Goal: Information Seeking & Learning: Learn about a topic

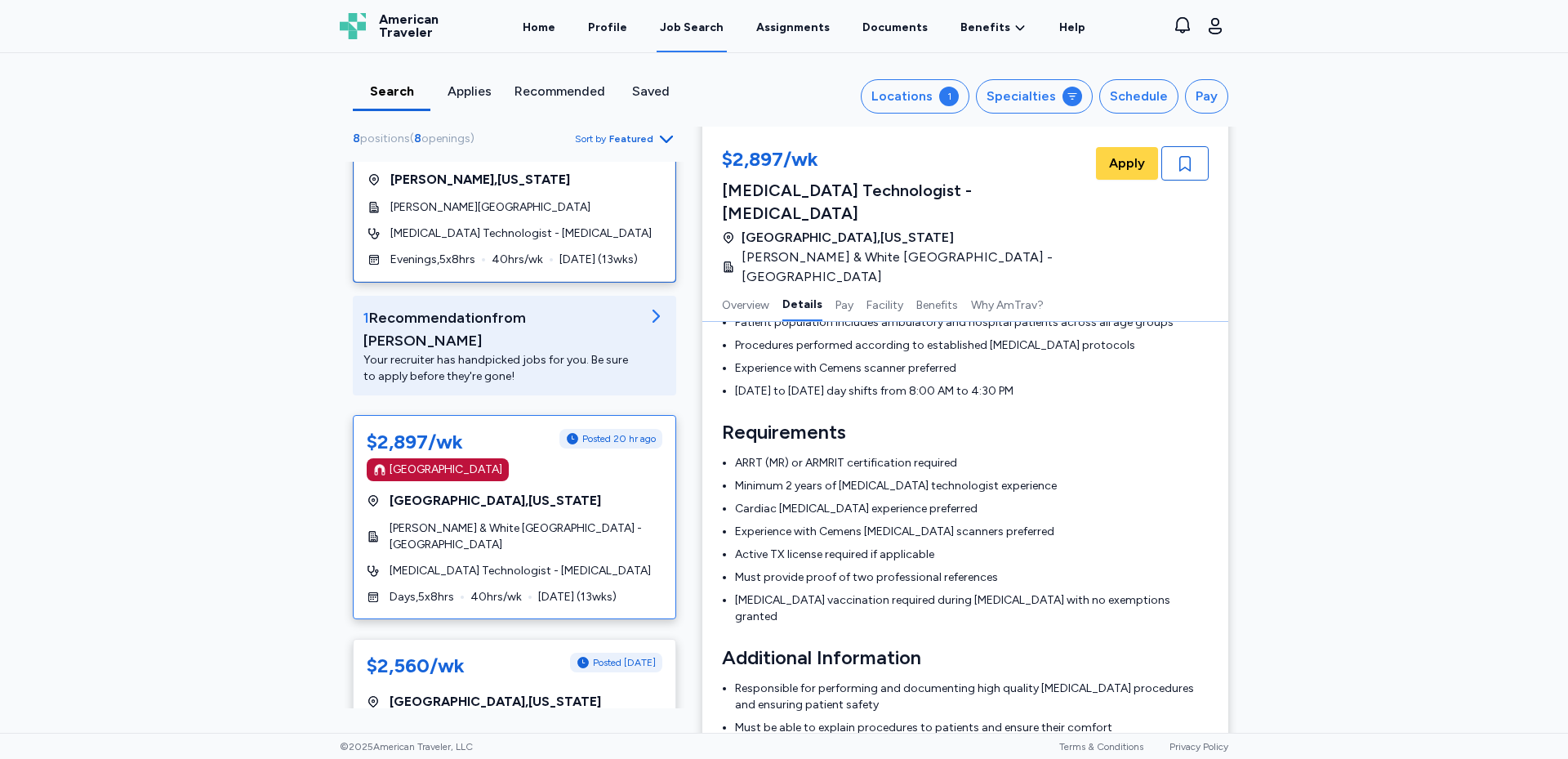
scroll to position [430, 0]
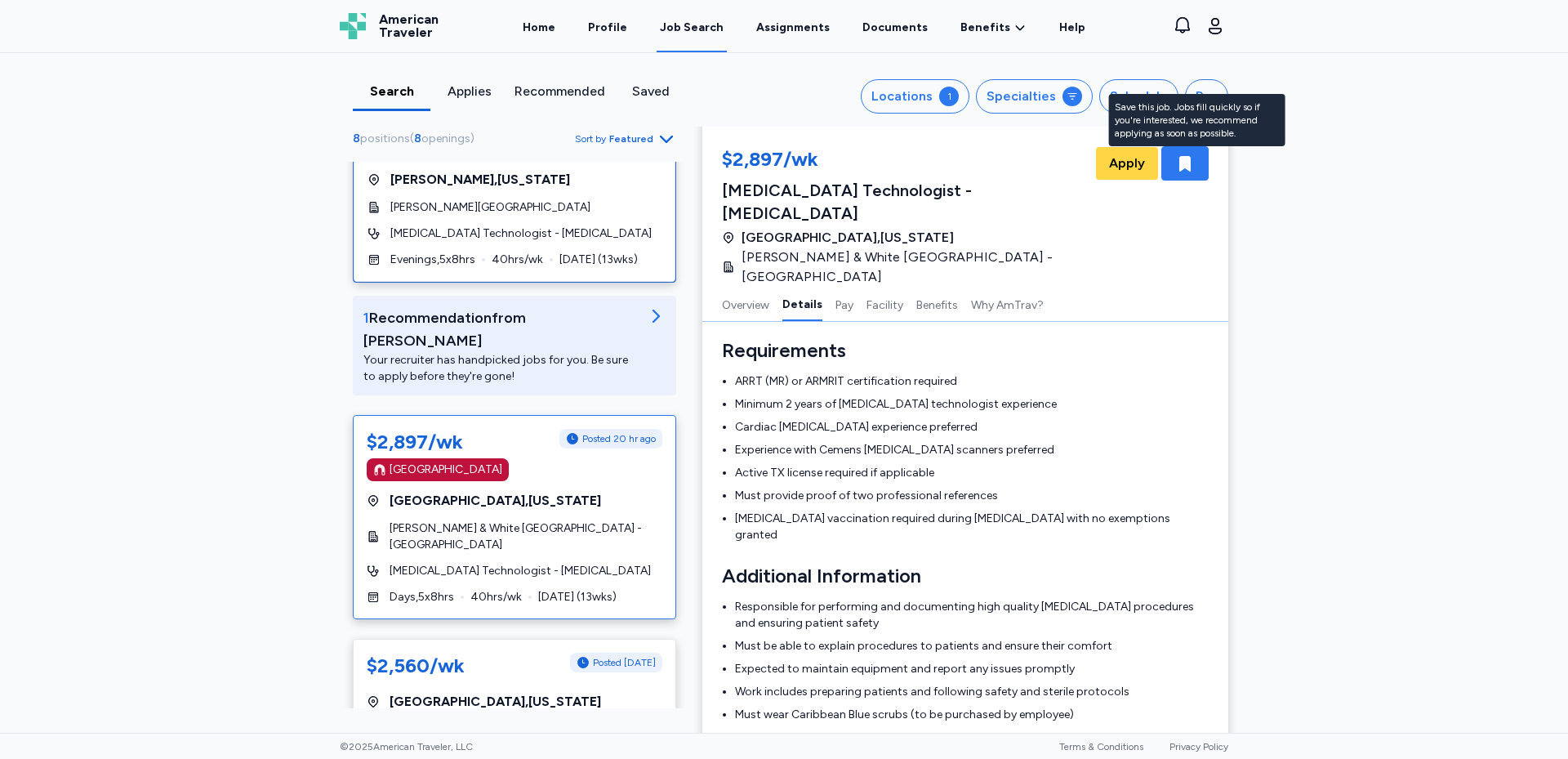
click at [1181, 166] on icon "button" at bounding box center [1185, 164] width 12 height 16
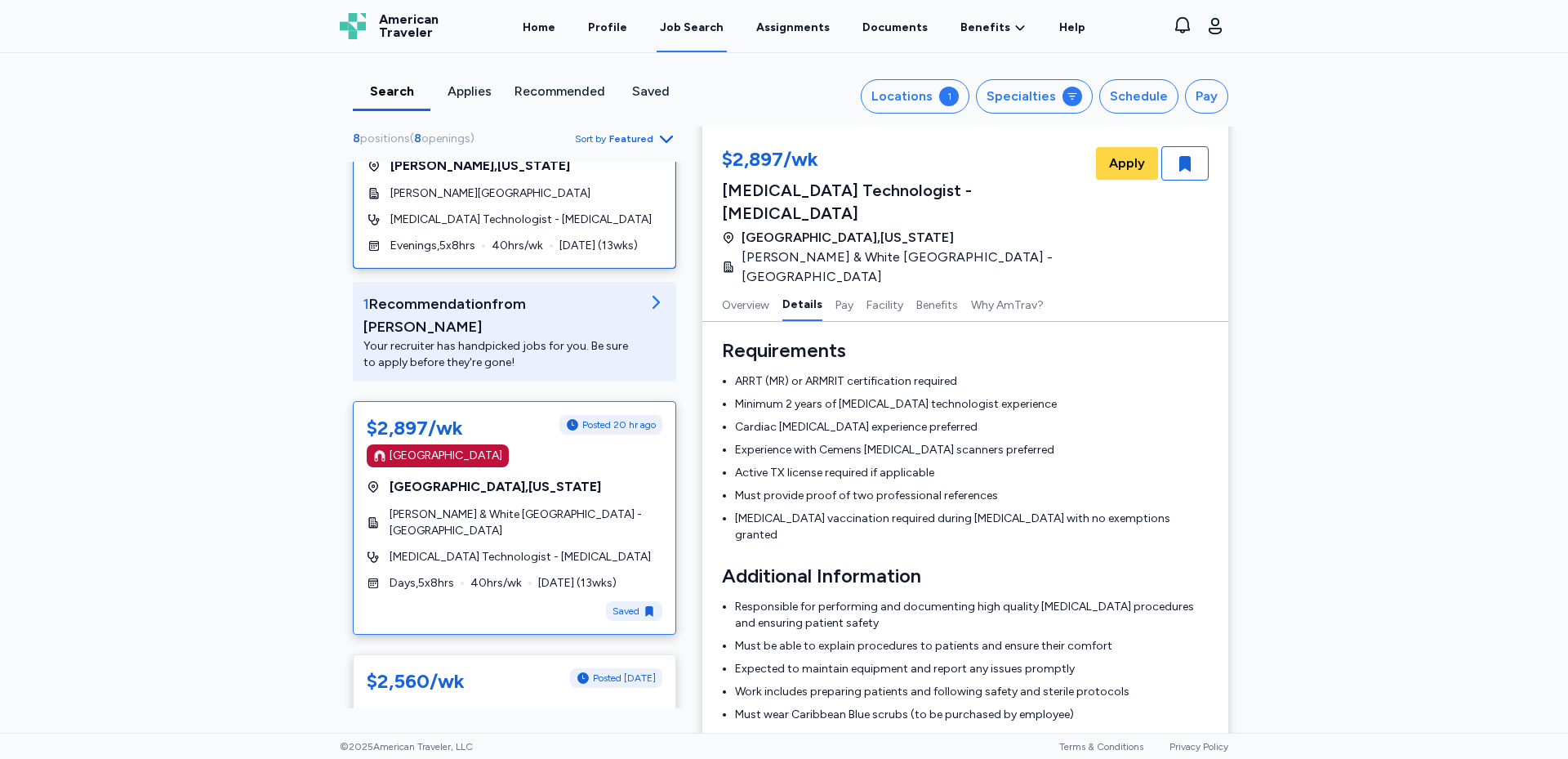
scroll to position [259, 0]
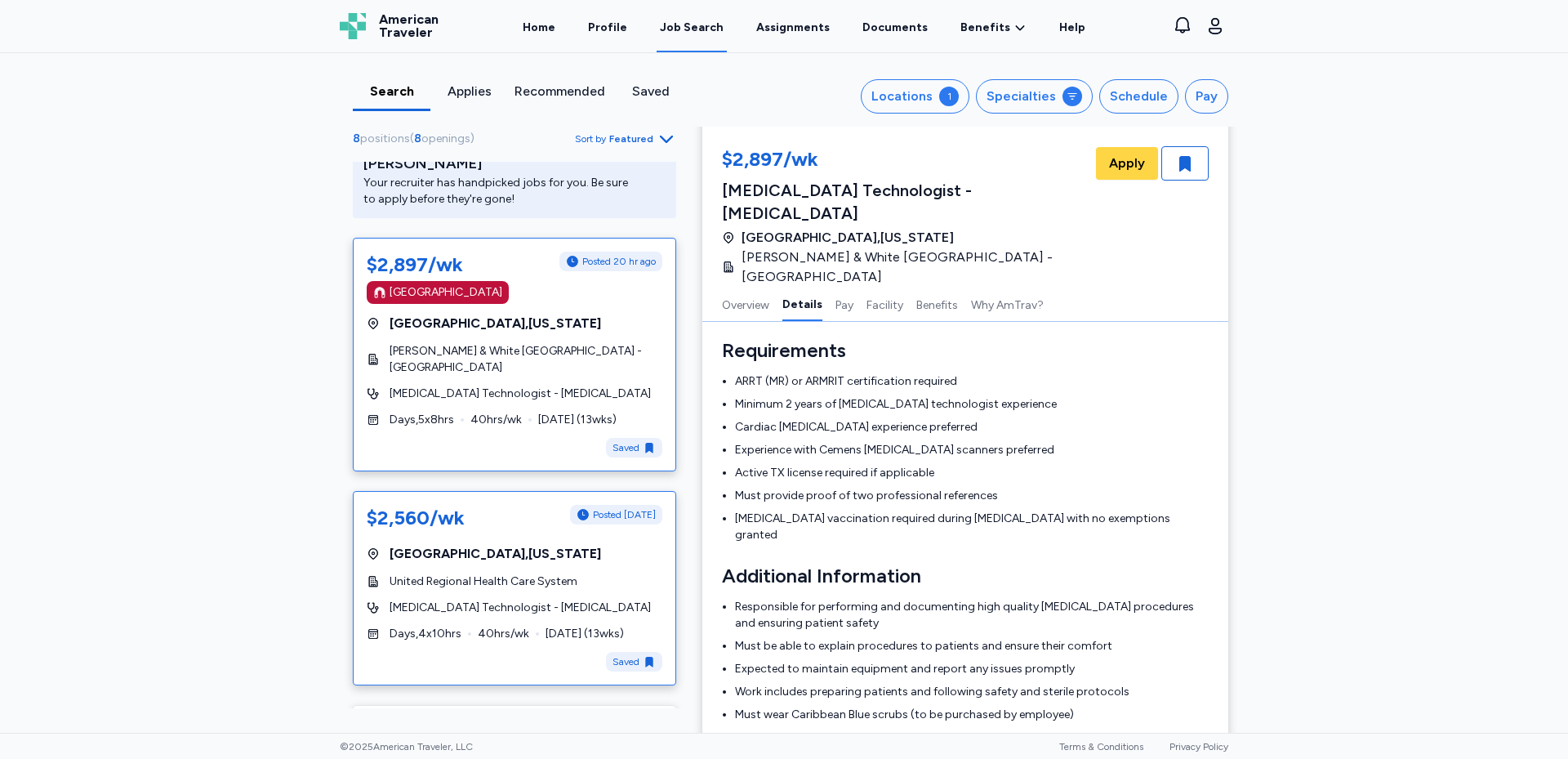
click at [440, 573] on span "United Regional Health Care System" at bounding box center [483, 581] width 187 height 16
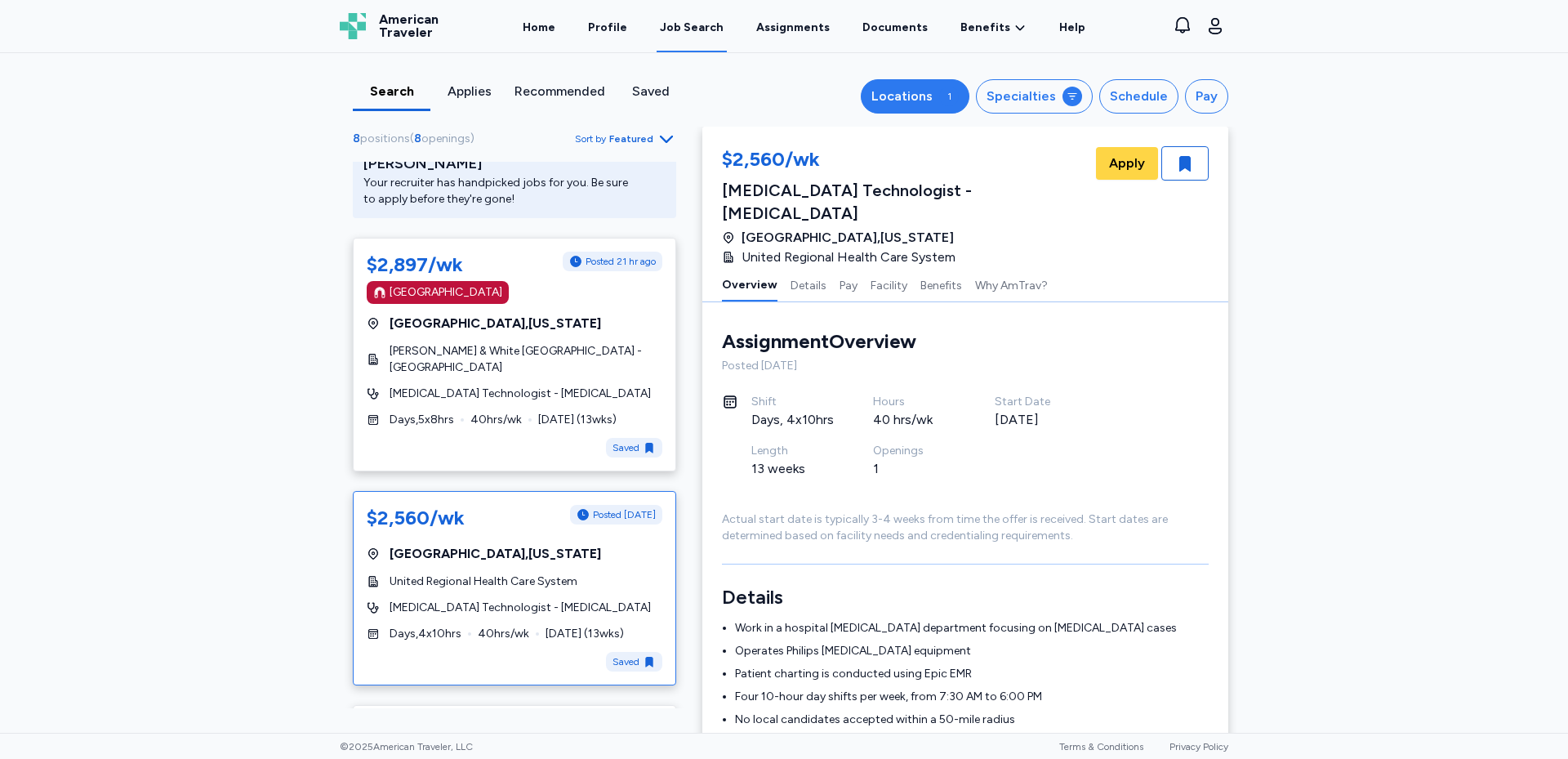
click at [911, 90] on div "Locations" at bounding box center [902, 96] width 61 height 20
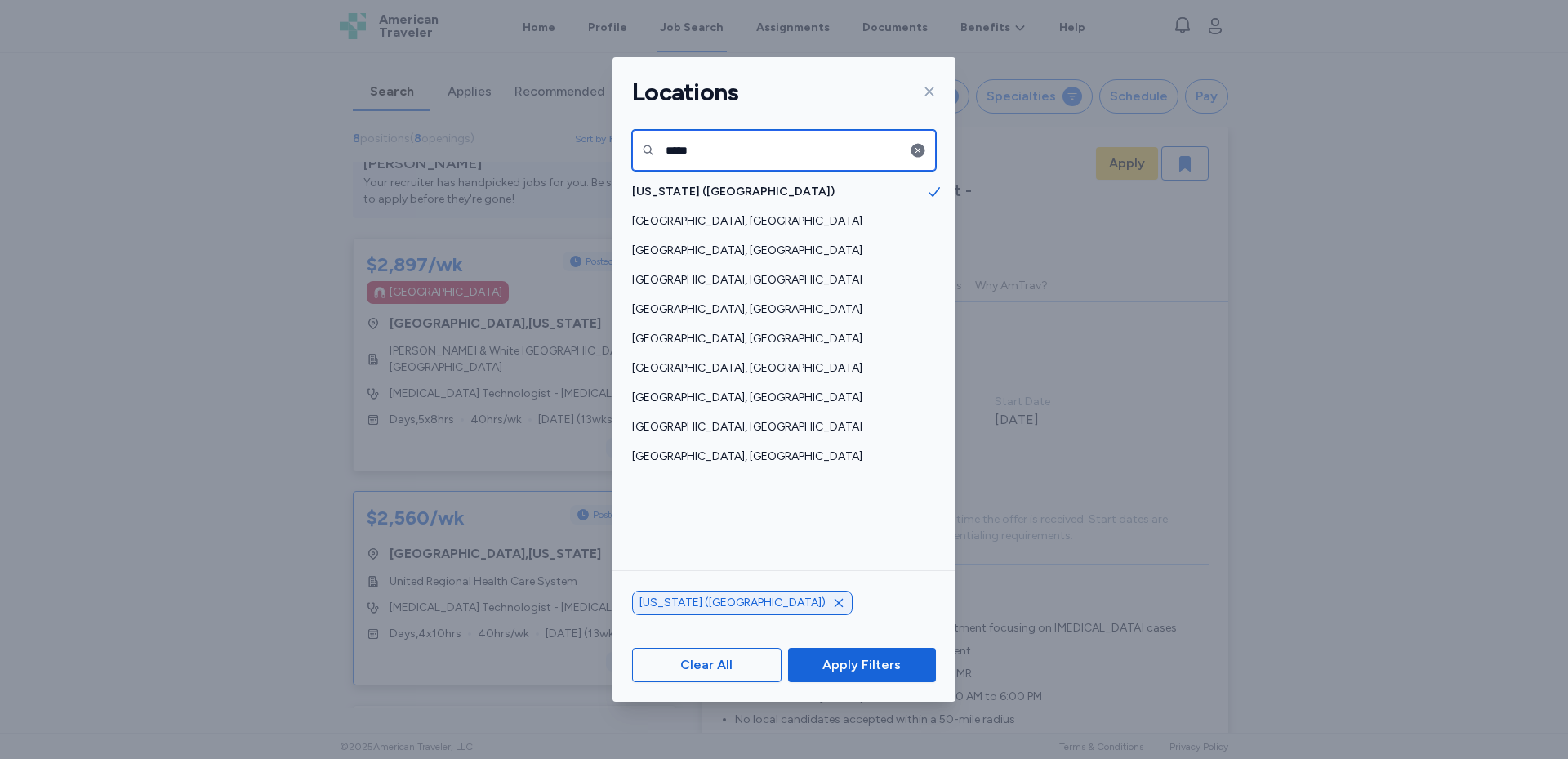
drag, startPoint x: 764, startPoint y: 147, endPoint x: 629, endPoint y: 150, distance: 135.0
click at [629, 150] on div "*****" at bounding box center [784, 150] width 343 height 41
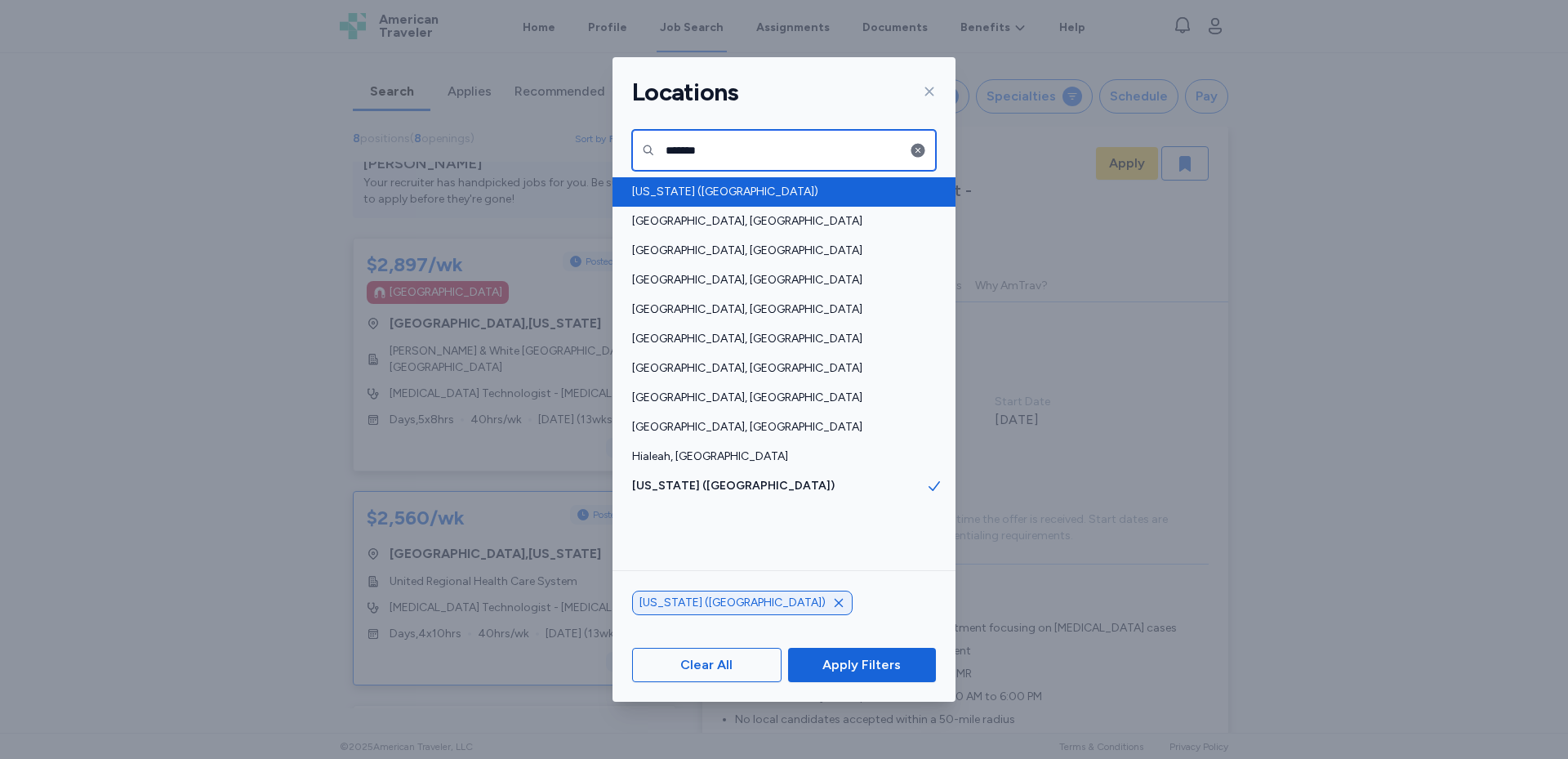
type input "*******"
click at [731, 190] on span "[US_STATE] ([GEOGRAPHIC_DATA])" at bounding box center [779, 191] width 294 height 16
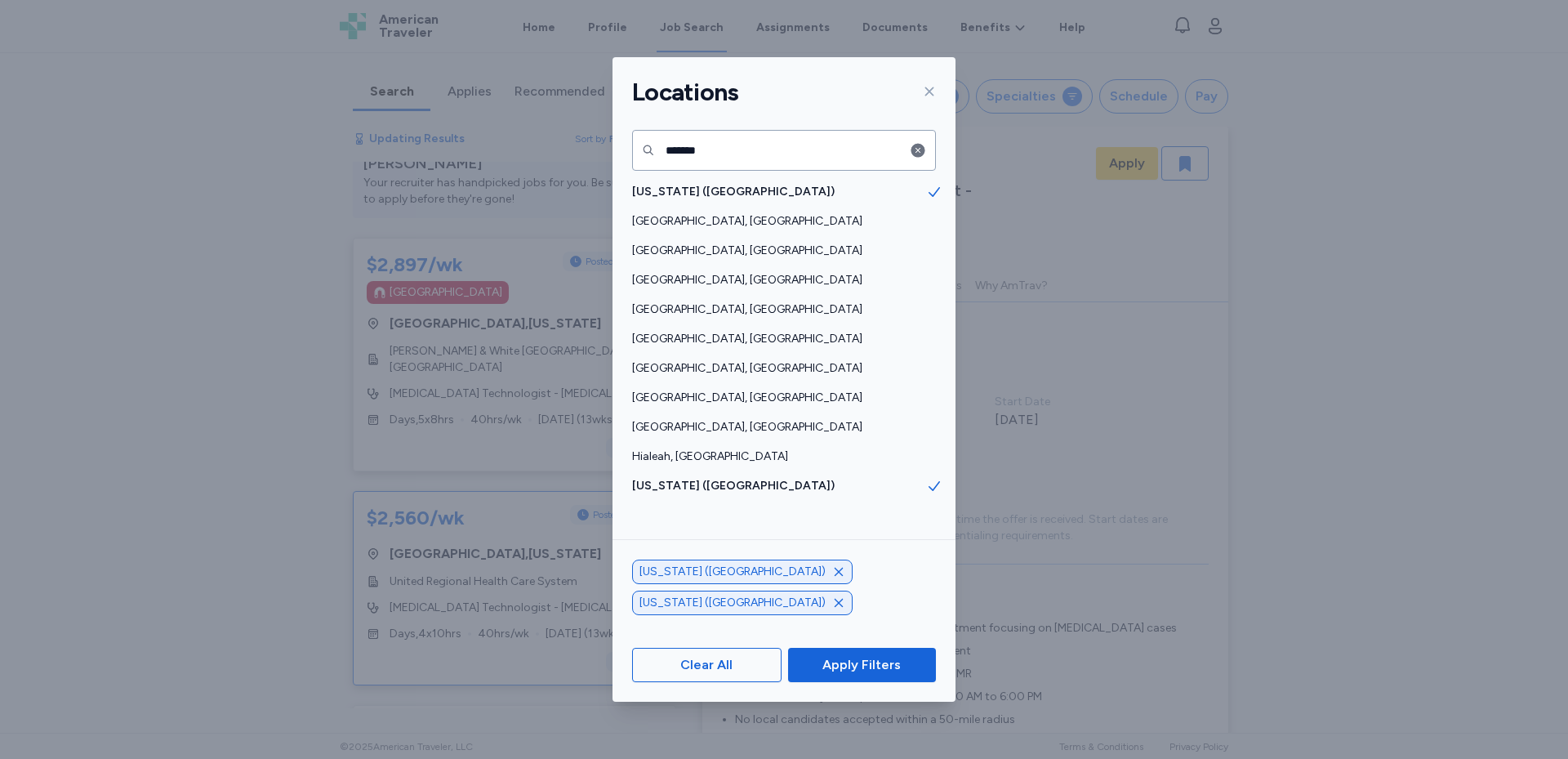
drag, startPoint x: 862, startPoint y: 652, endPoint x: 852, endPoint y: 672, distance: 22.4
click at [862, 654] on button "Apply Filters" at bounding box center [861, 665] width 148 height 35
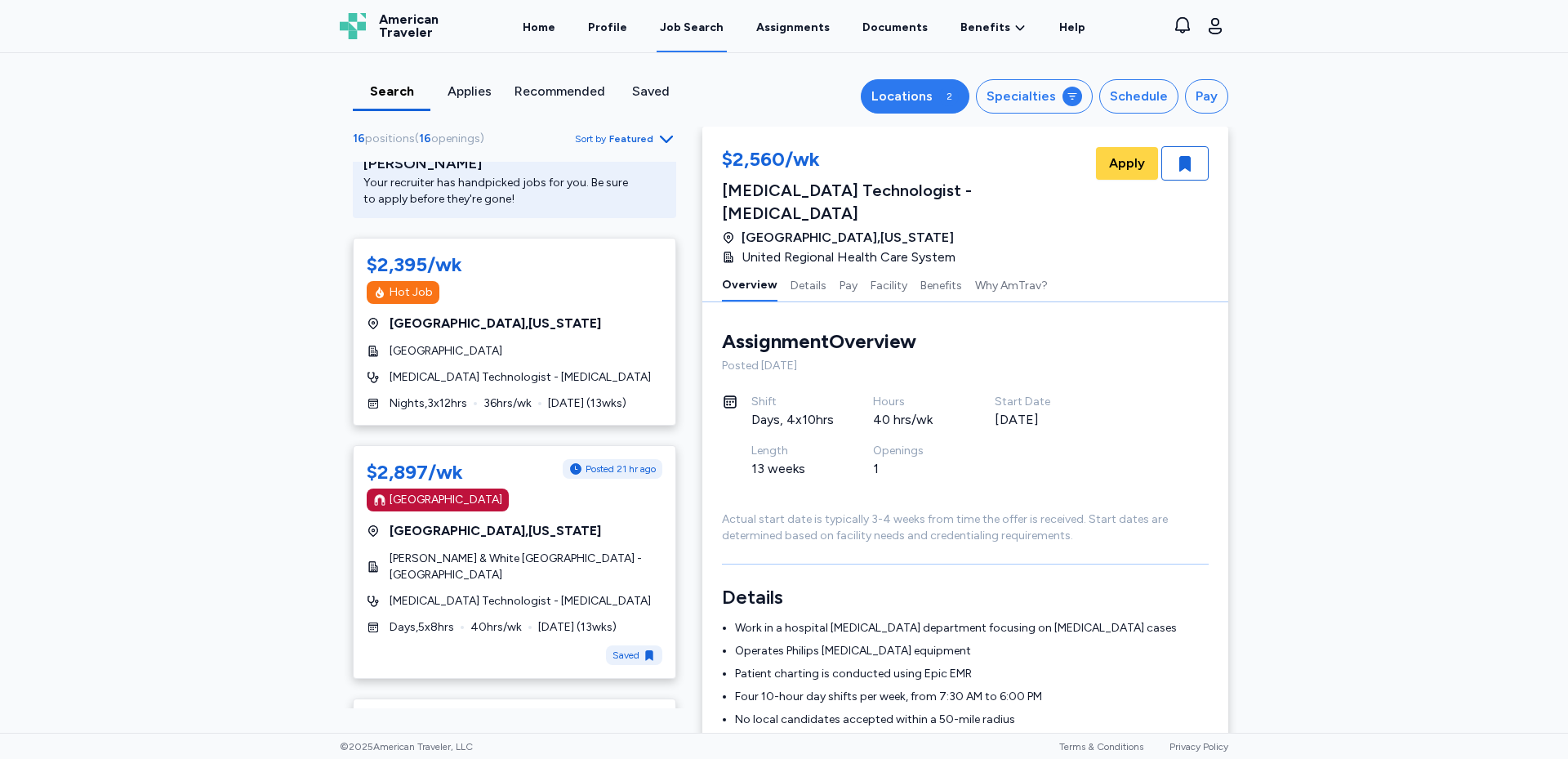
click at [912, 95] on div "Locations" at bounding box center [902, 96] width 61 height 20
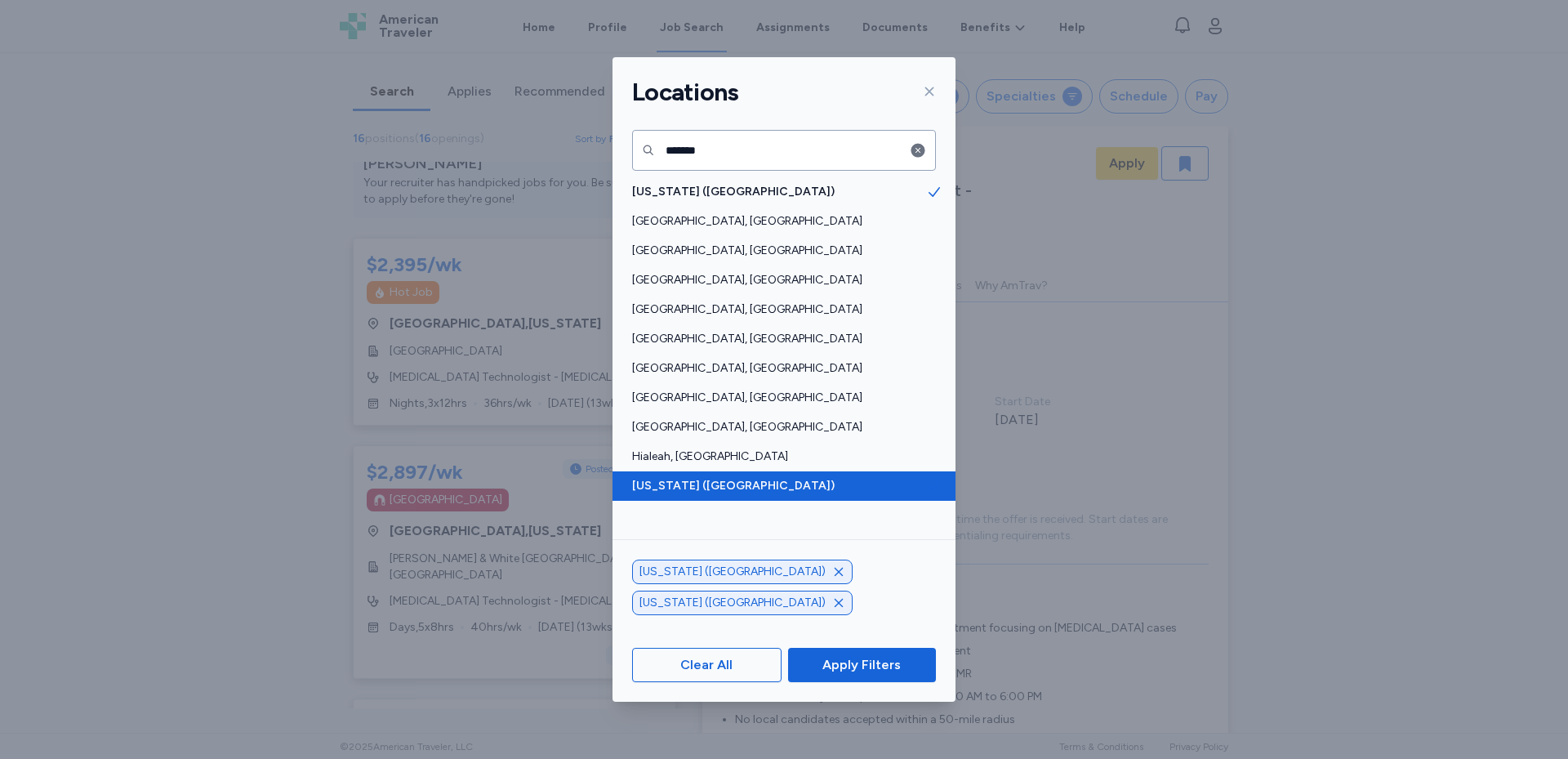
click at [736, 487] on span "[US_STATE] ([GEOGRAPHIC_DATA])" at bounding box center [779, 486] width 294 height 16
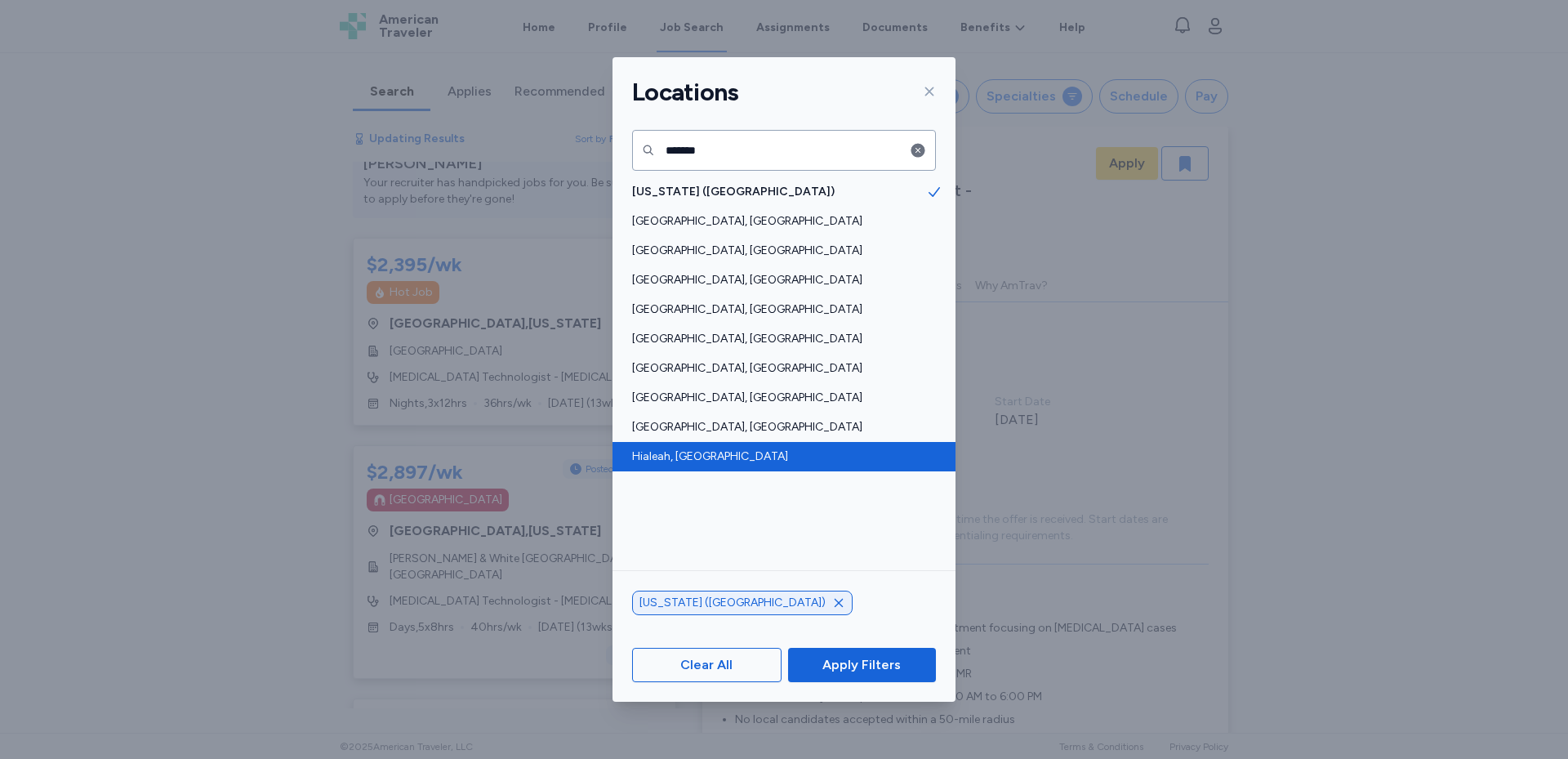
scroll to position [2, 0]
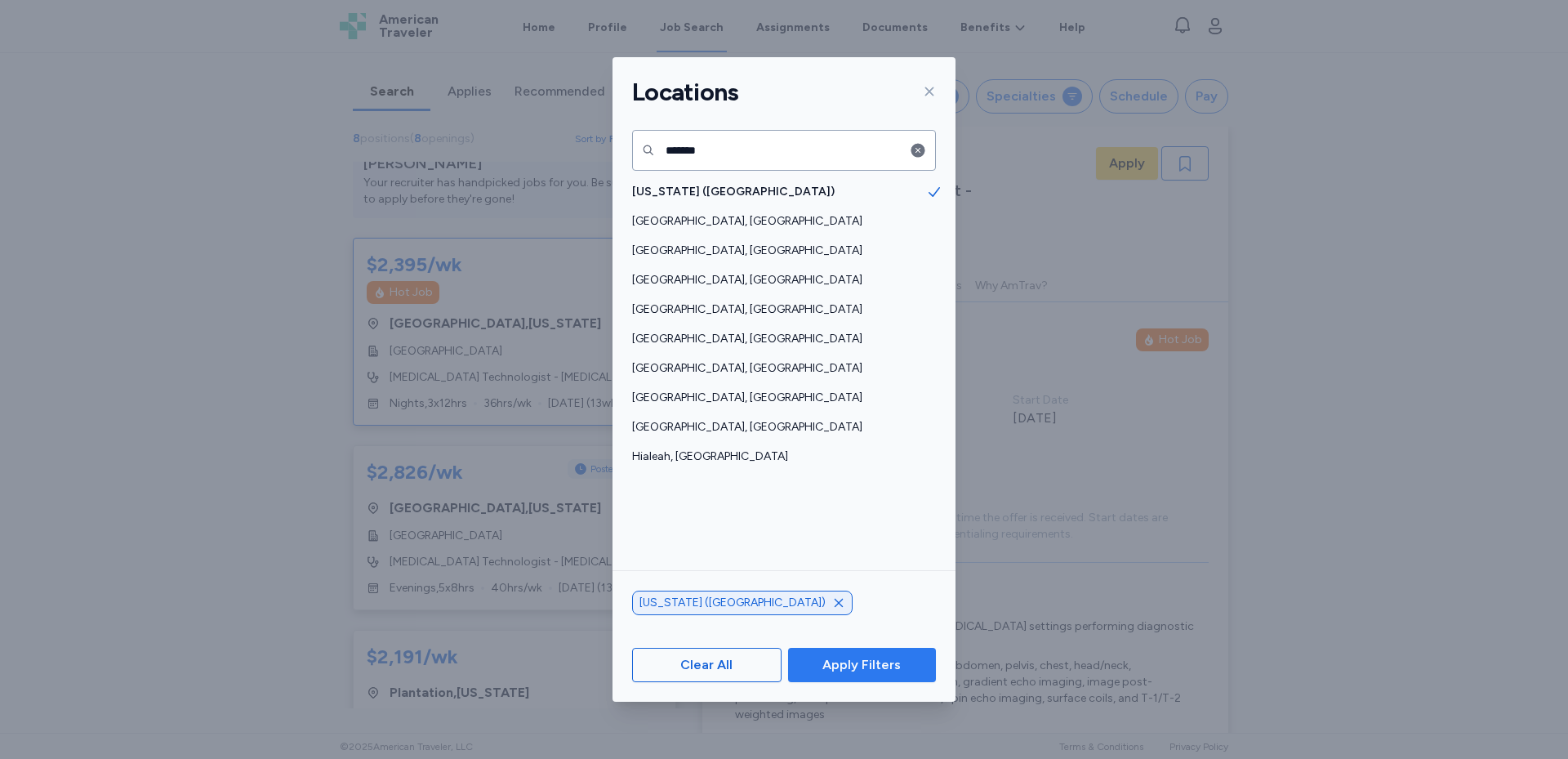
click at [891, 670] on span "Apply Filters" at bounding box center [861, 665] width 78 height 20
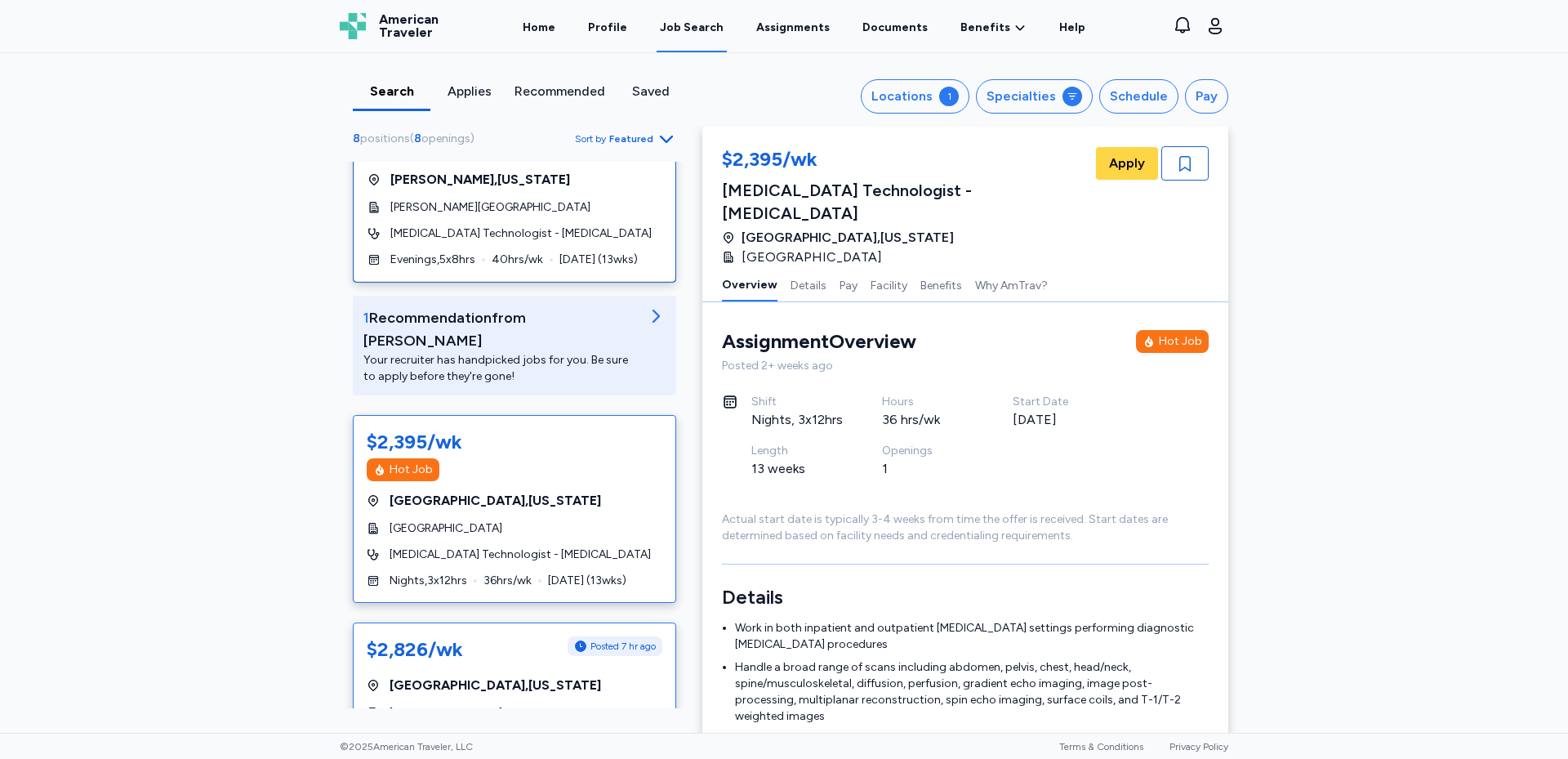
scroll to position [164, 0]
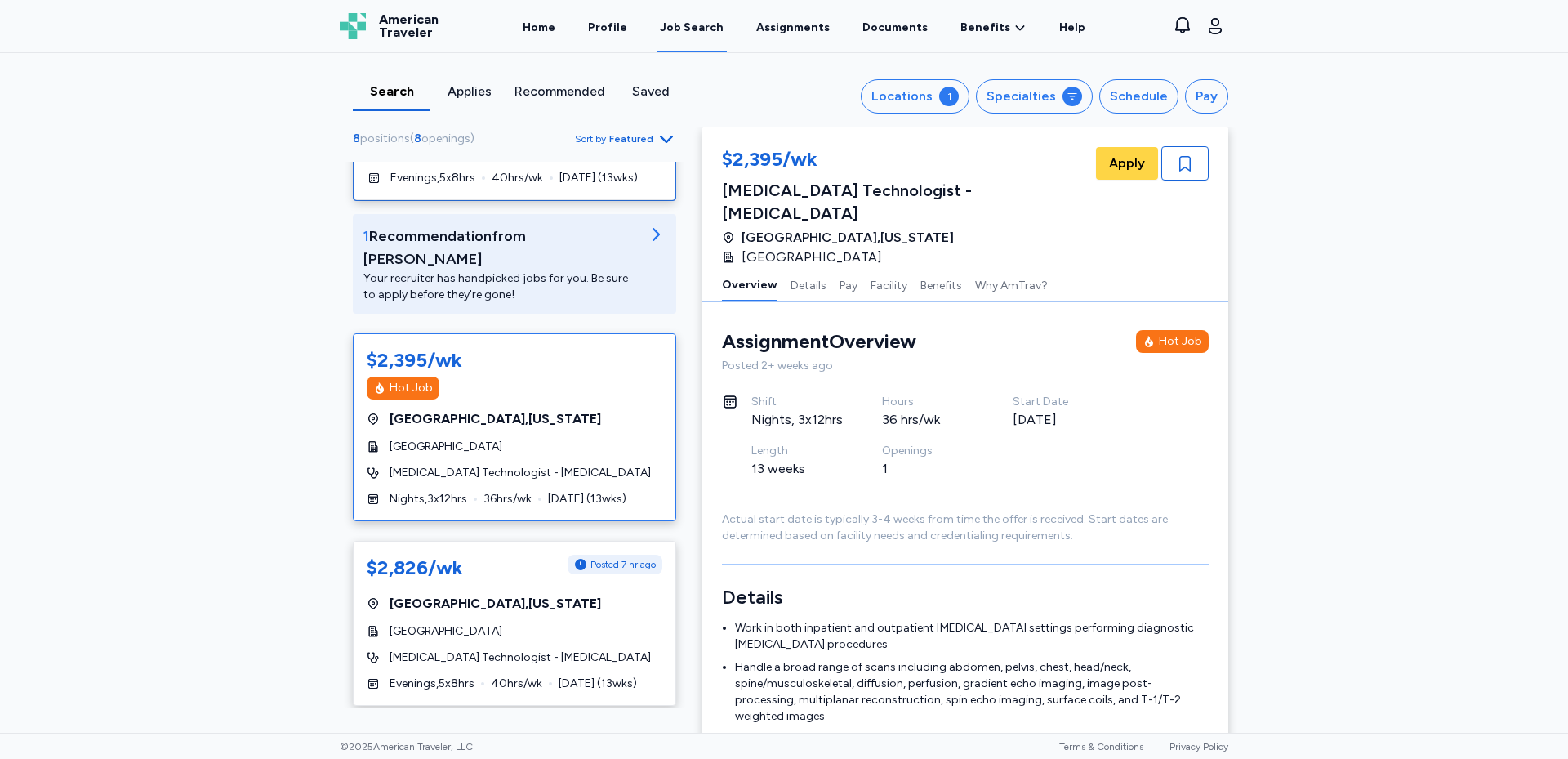
click at [589, 409] on div "[GEOGRAPHIC_DATA] , [US_STATE]" at bounding box center [515, 419] width 296 height 20
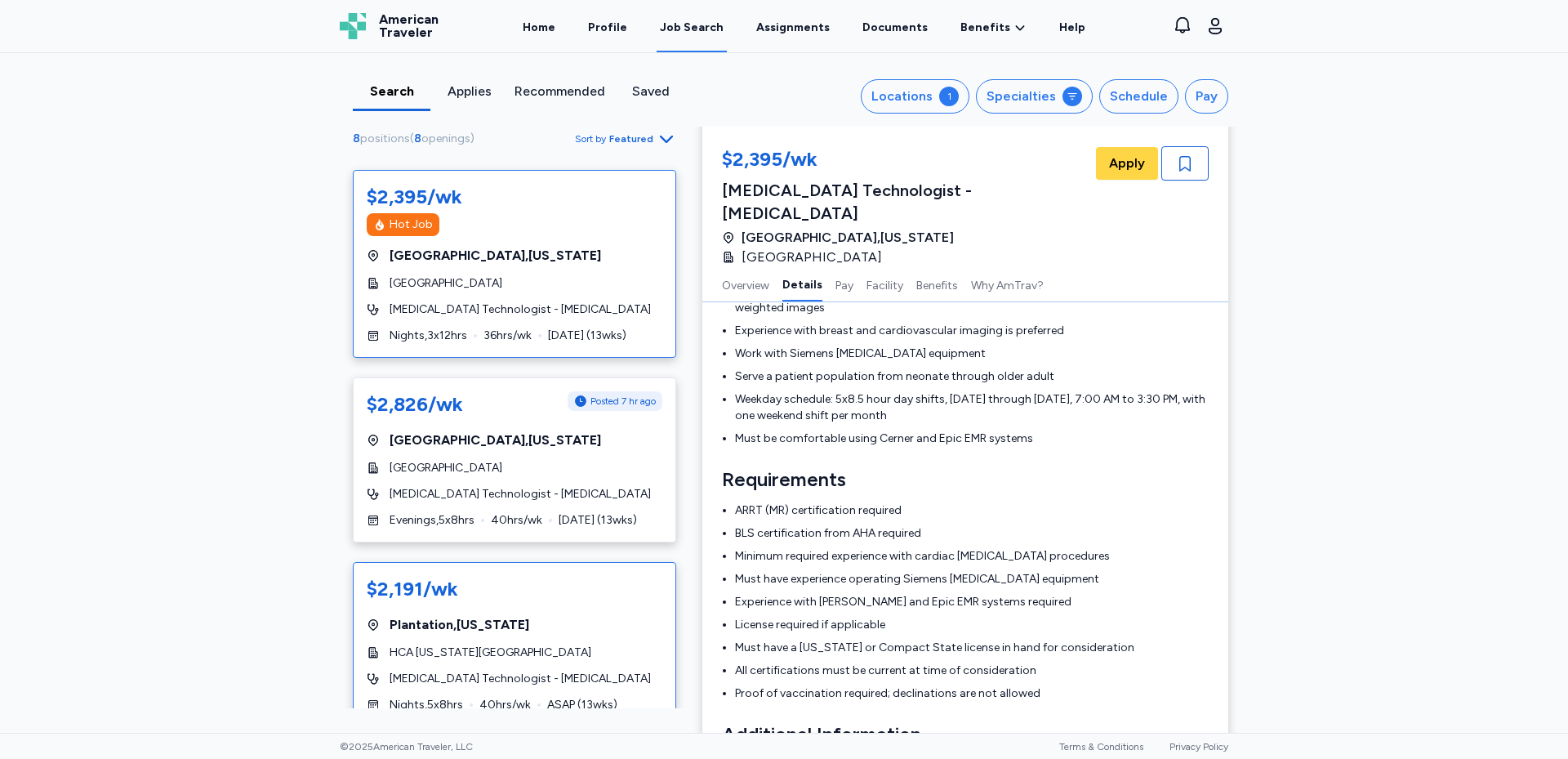
scroll to position [409, 0]
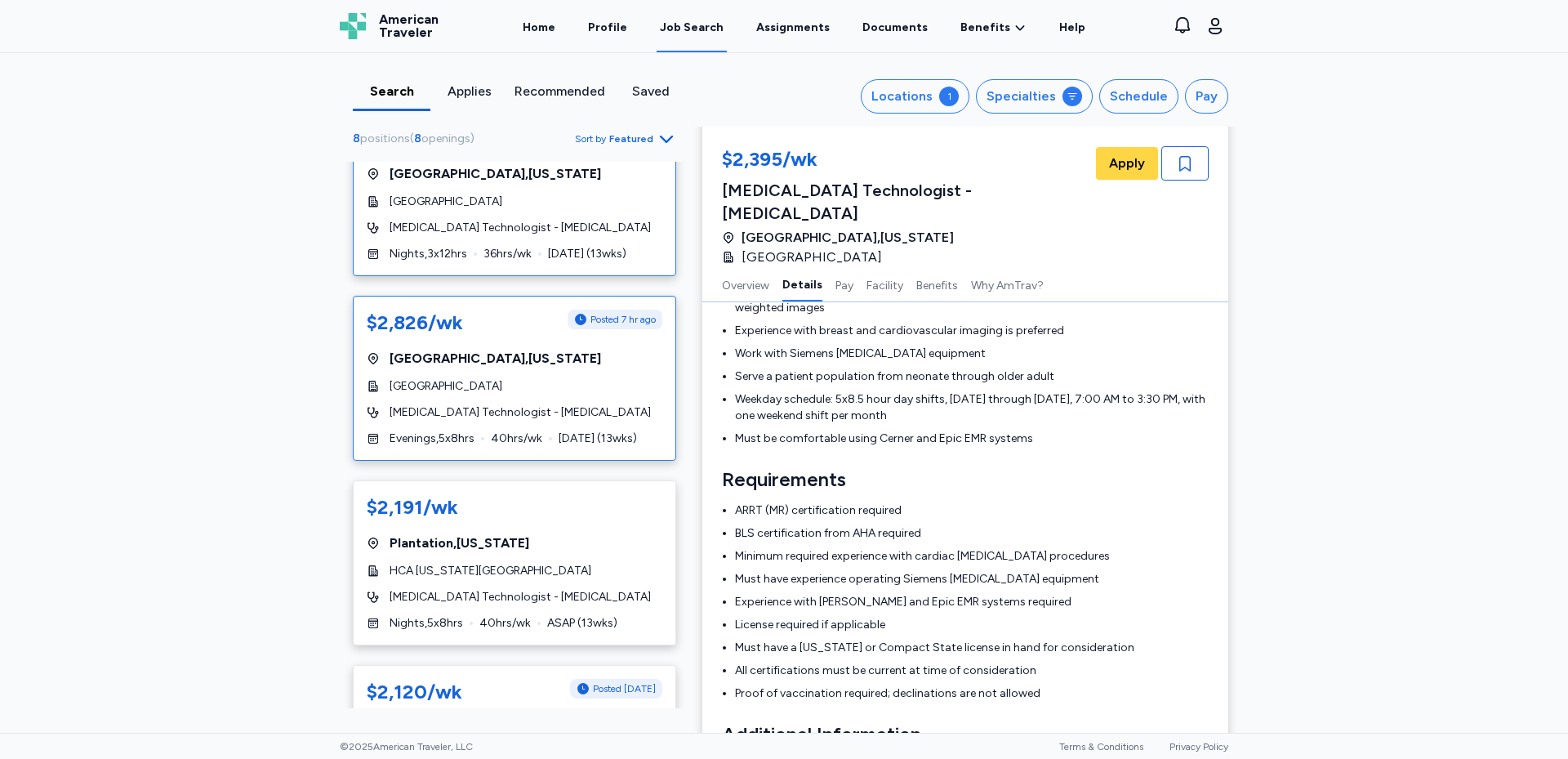
click at [516, 404] on span "[MEDICAL_DATA] Technologist - [MEDICAL_DATA]" at bounding box center [520, 412] width 261 height 16
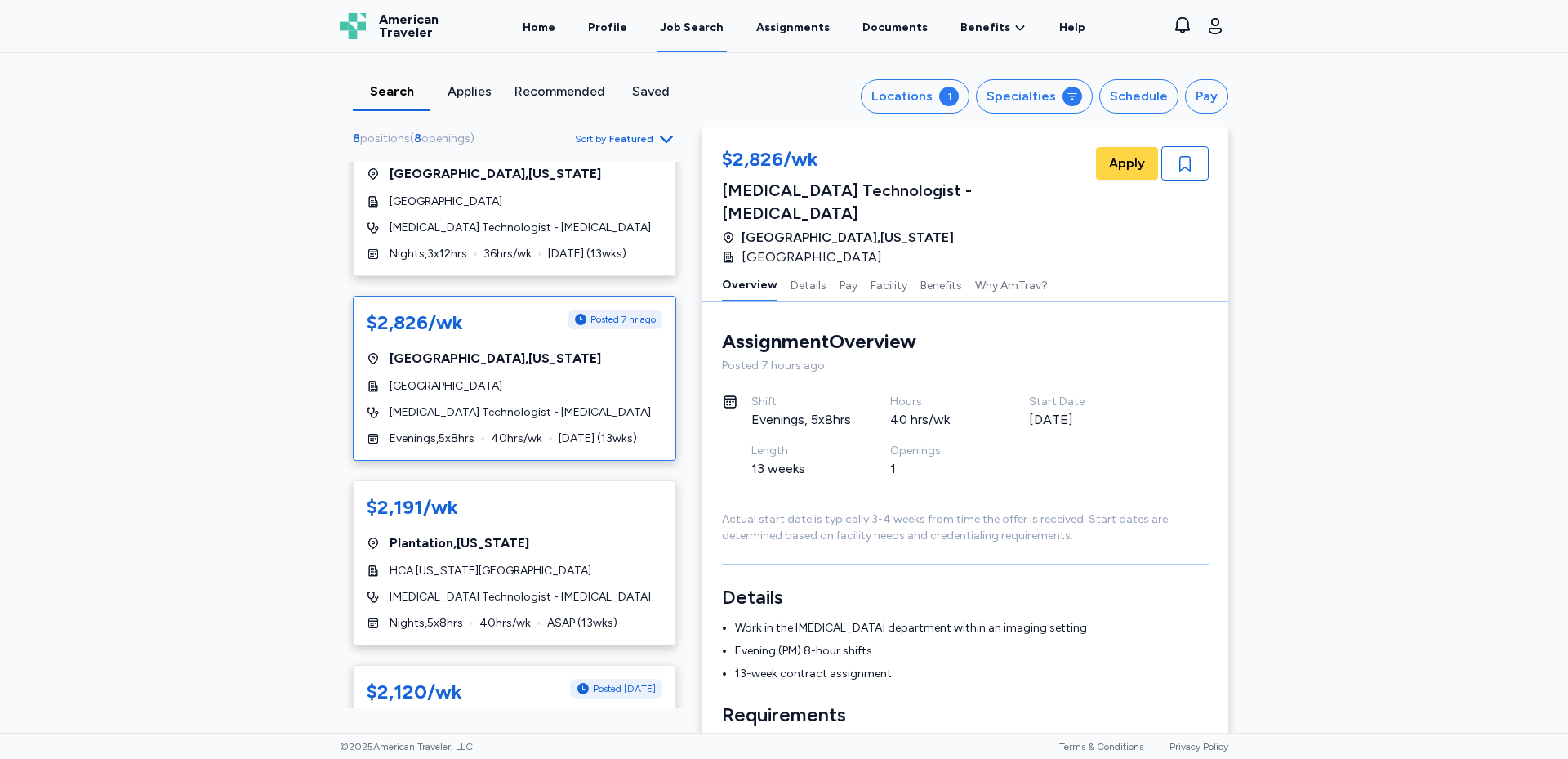
drag, startPoint x: 929, startPoint y: 237, endPoint x: 729, endPoint y: 210, distance: 201.8
click at [729, 228] on div "[GEOGRAPHIC_DATA] , [US_STATE] [GEOGRAPHIC_DATA]" at bounding box center [907, 248] width 371 height 40
copy div "[GEOGRAPHIC_DATA] , [US_STATE] [GEOGRAPHIC_DATA]"
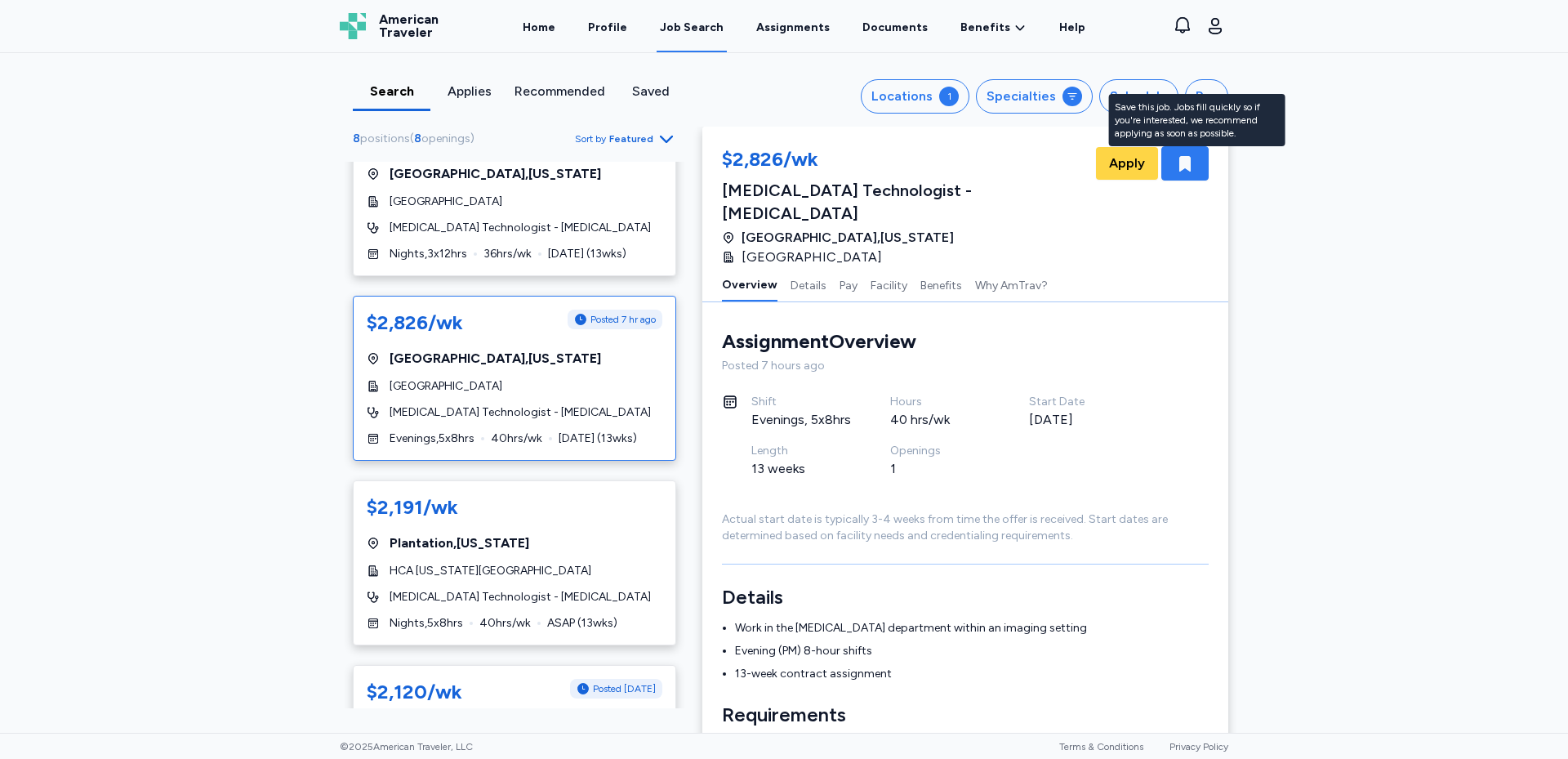
click at [1186, 169] on div "button" at bounding box center [1185, 163] width 48 height 35
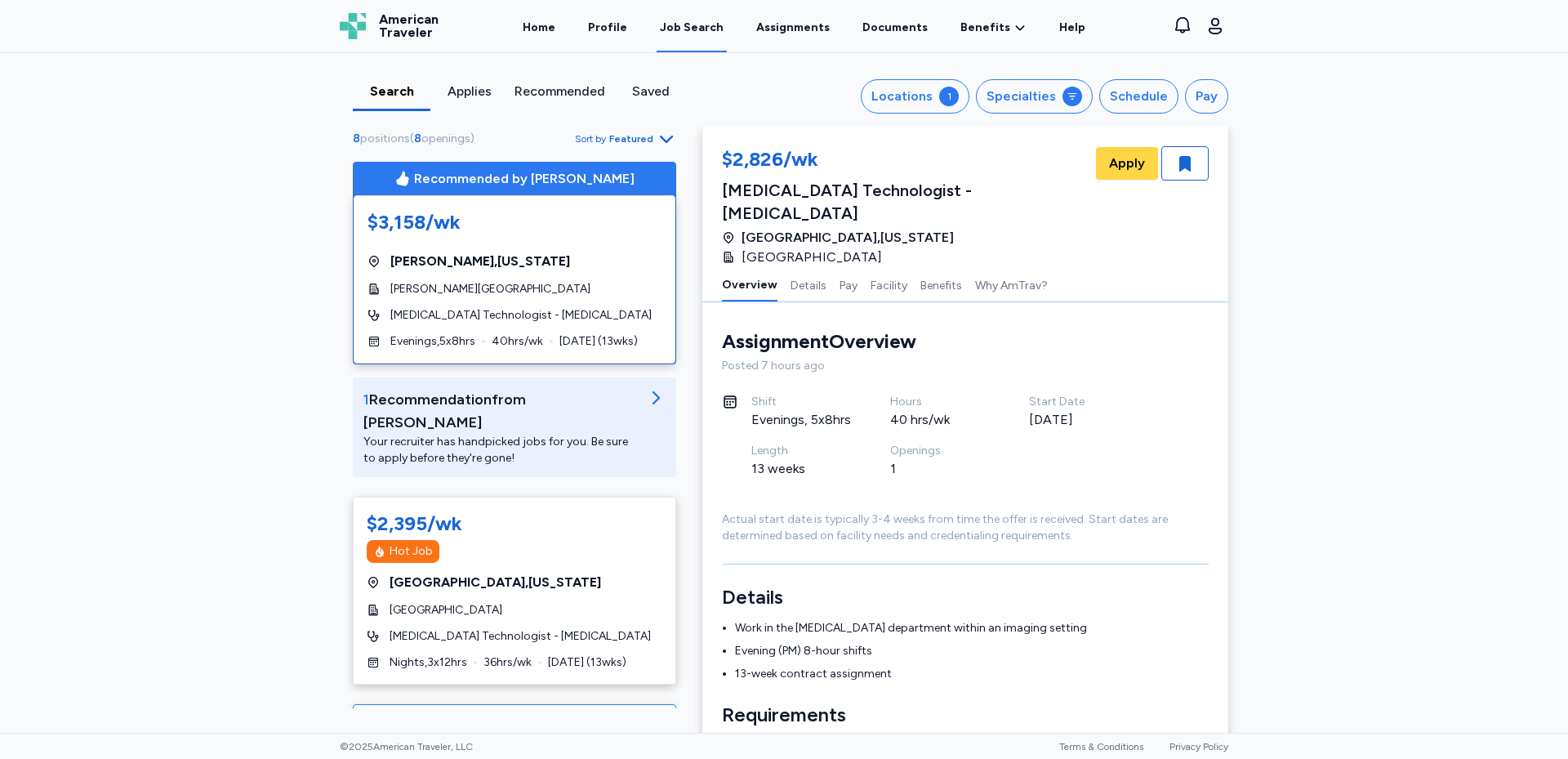
scroll to position [326, 0]
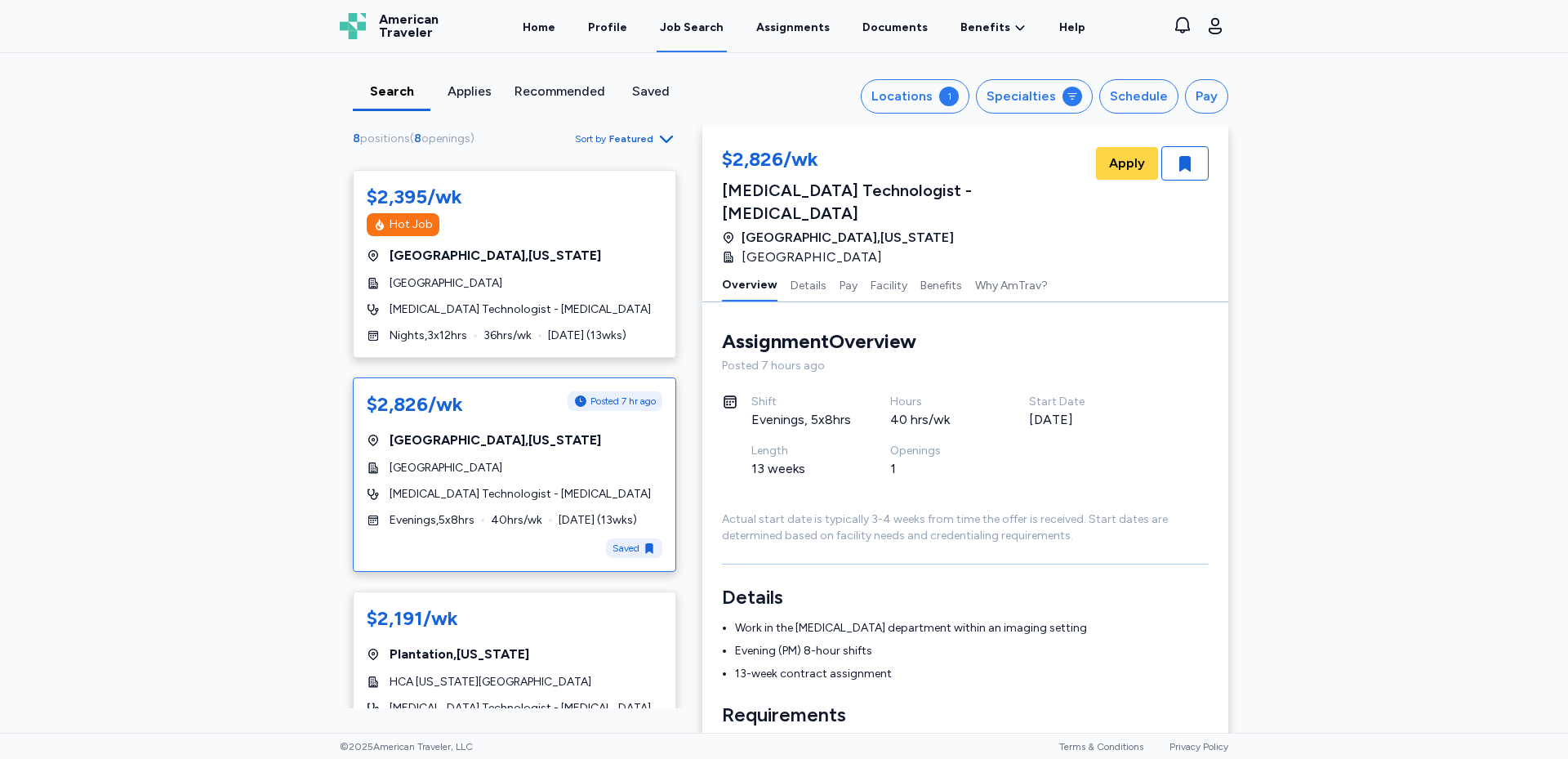
click at [481, 486] on span "[MEDICAL_DATA] Technologist - [MEDICAL_DATA]" at bounding box center [520, 494] width 261 height 16
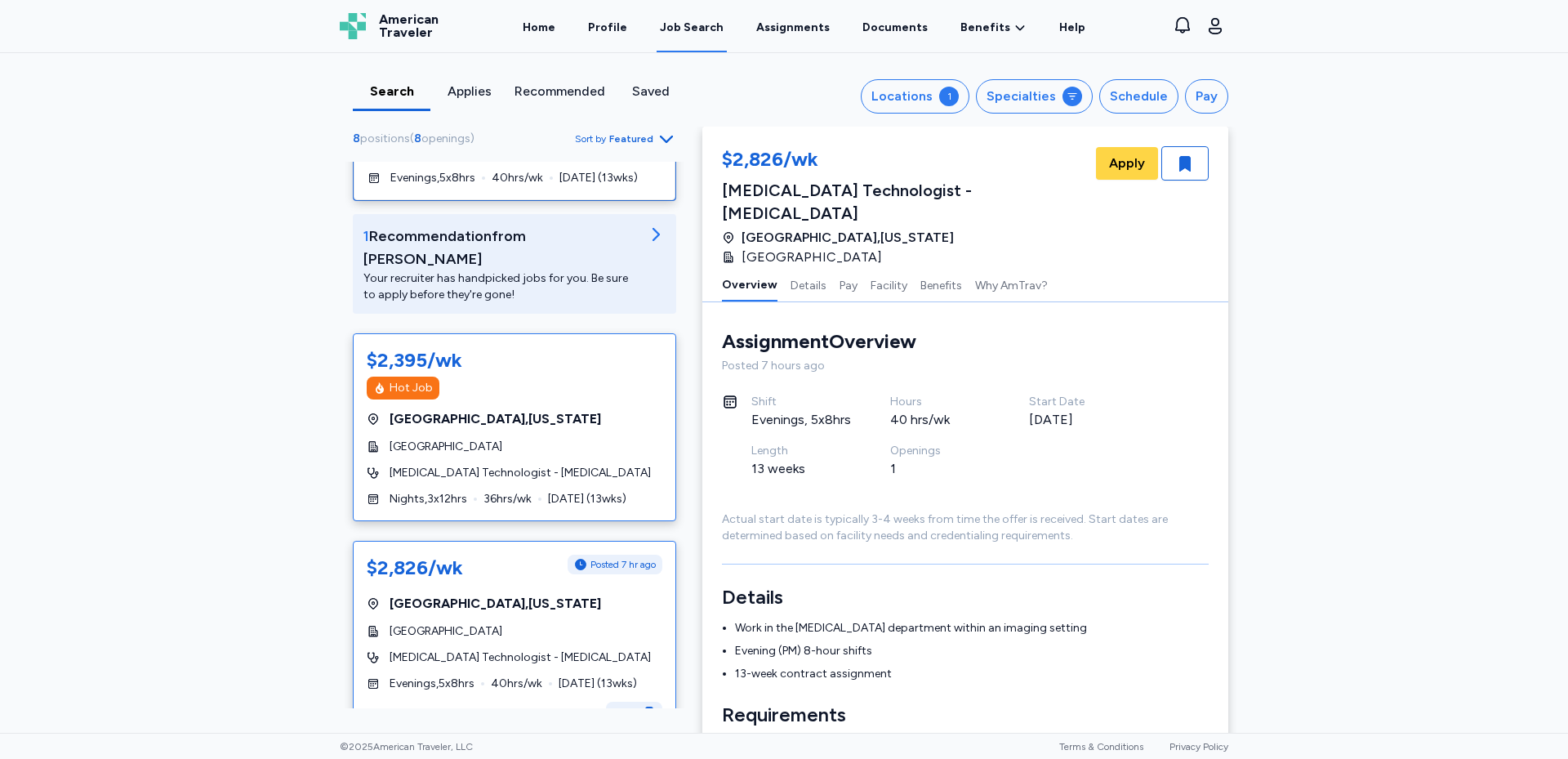
click at [445, 459] on div "$2,395/wk Hot Job [GEOGRAPHIC_DATA] , [US_STATE] [GEOGRAPHIC_DATA] [MEDICAL_DAT…" at bounding box center [515, 427] width 323 height 188
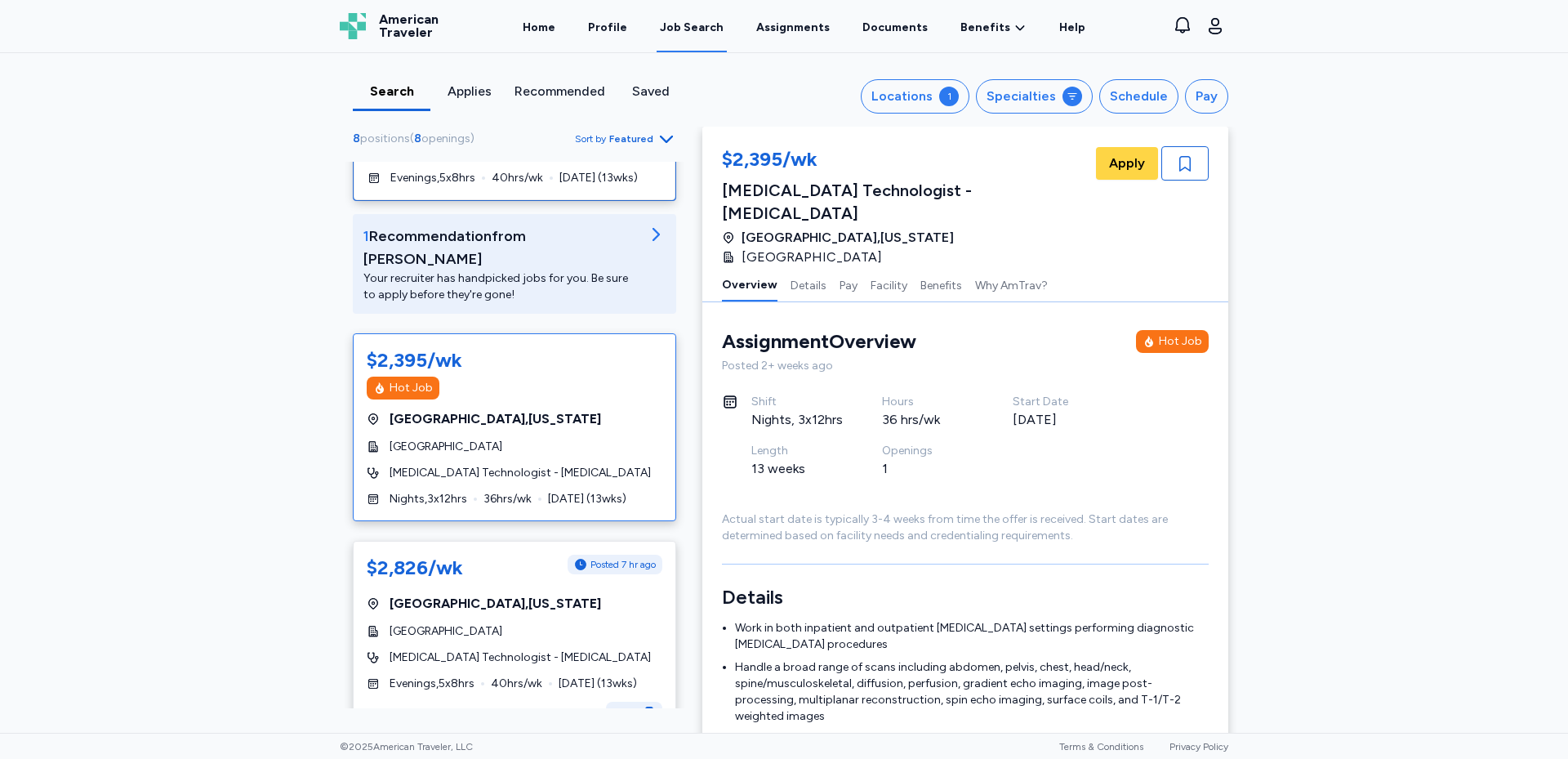
scroll to position [2, 0]
click at [1172, 182] on div "$2,395/wk [MEDICAL_DATA] Technologist - [MEDICAL_DATA] [GEOGRAPHIC_DATA] , [US_…" at bounding box center [965, 206] width 487 height 121
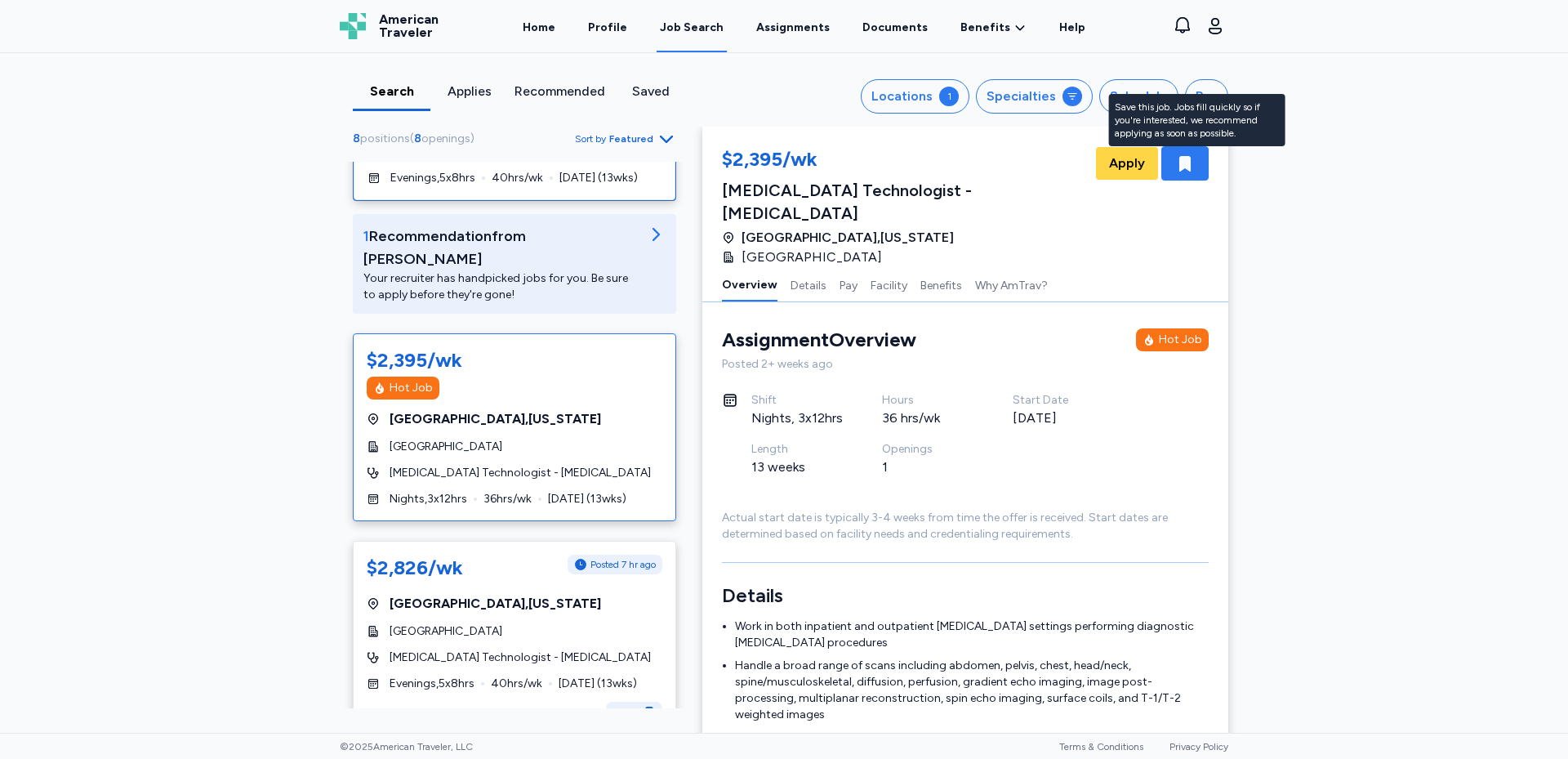
click at [1180, 173] on icon "button" at bounding box center [1185, 164] width 20 height 20
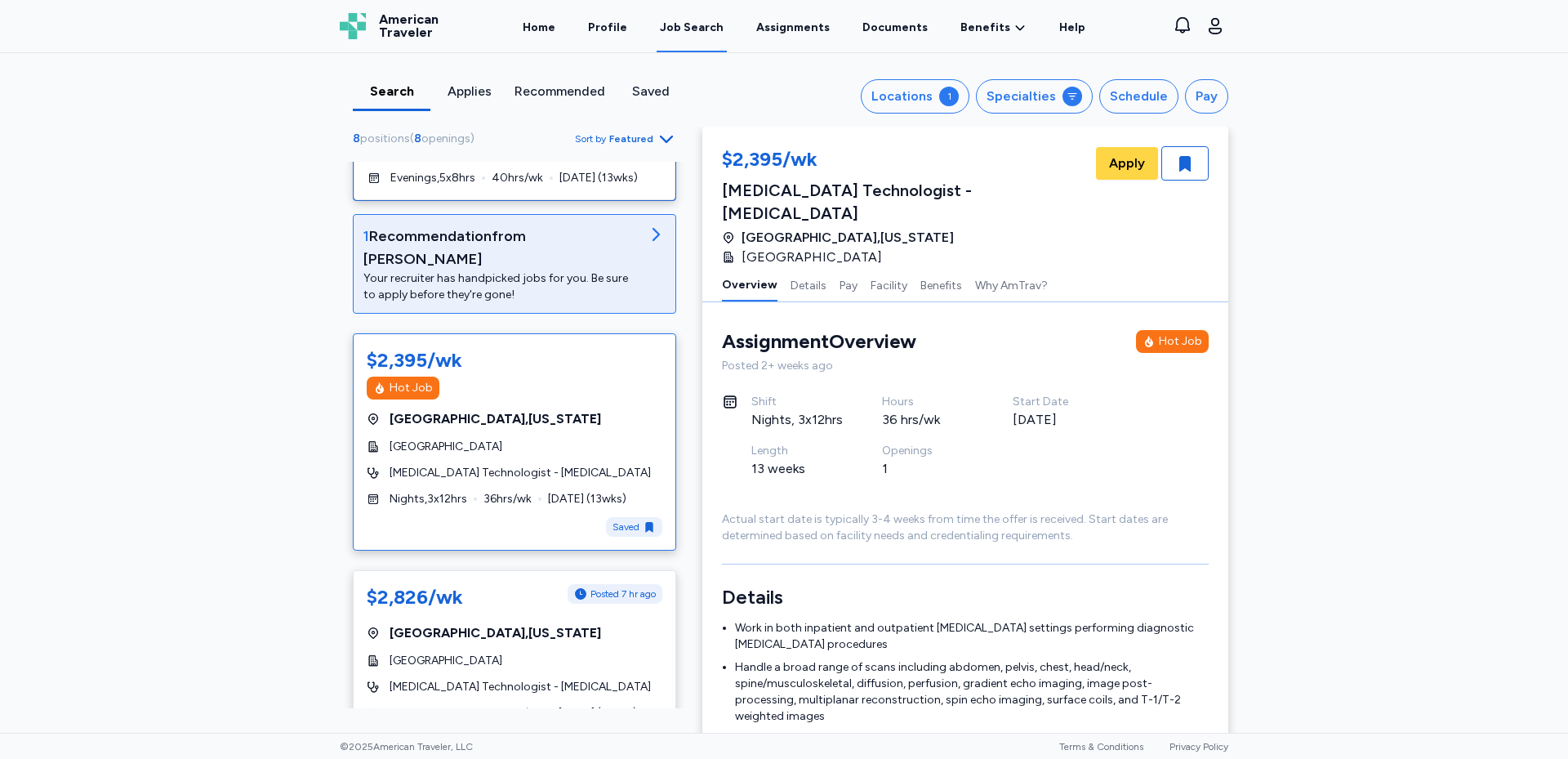
scroll to position [0, 0]
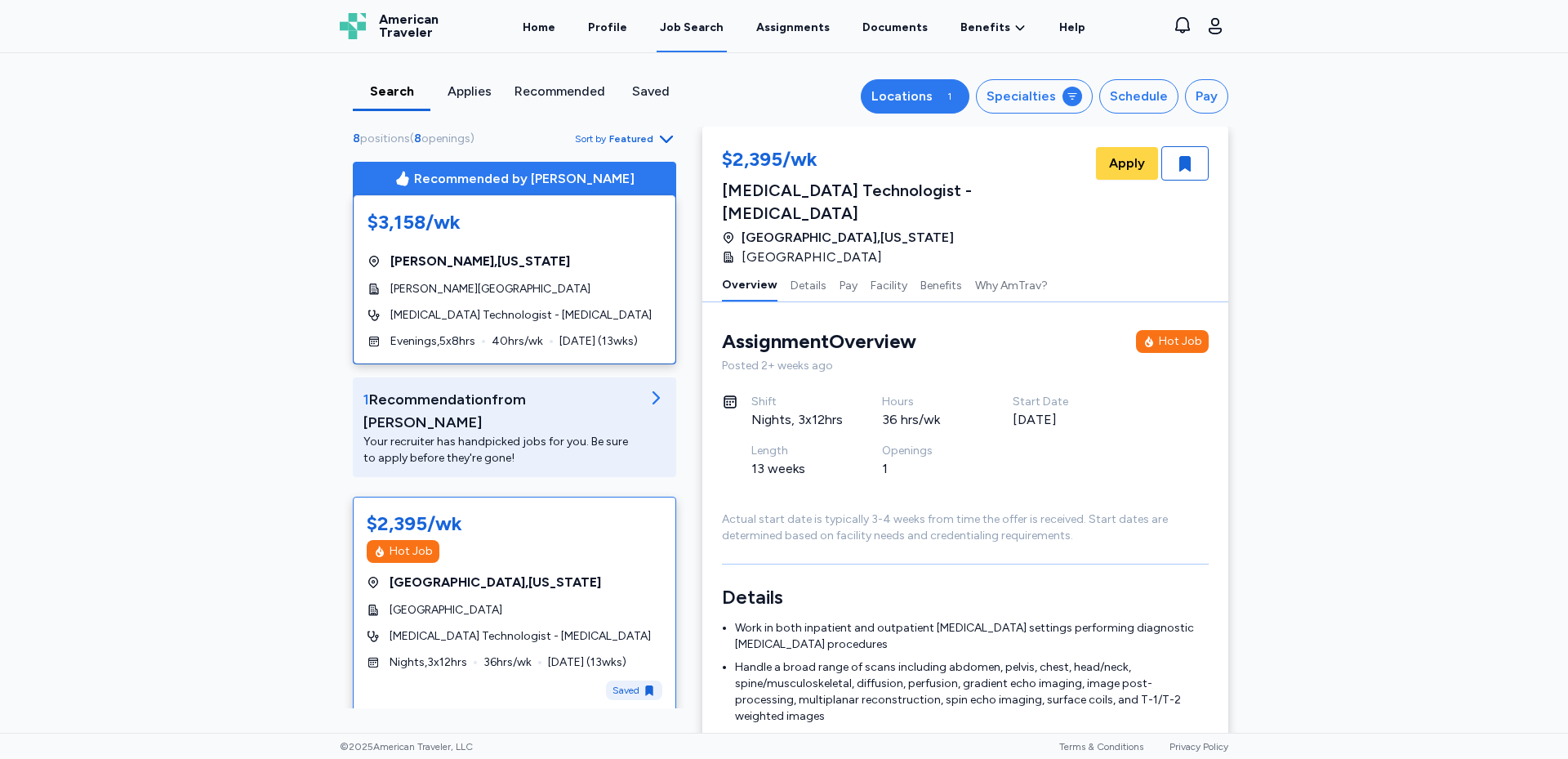
click at [949, 98] on div "1" at bounding box center [949, 96] width 20 height 20
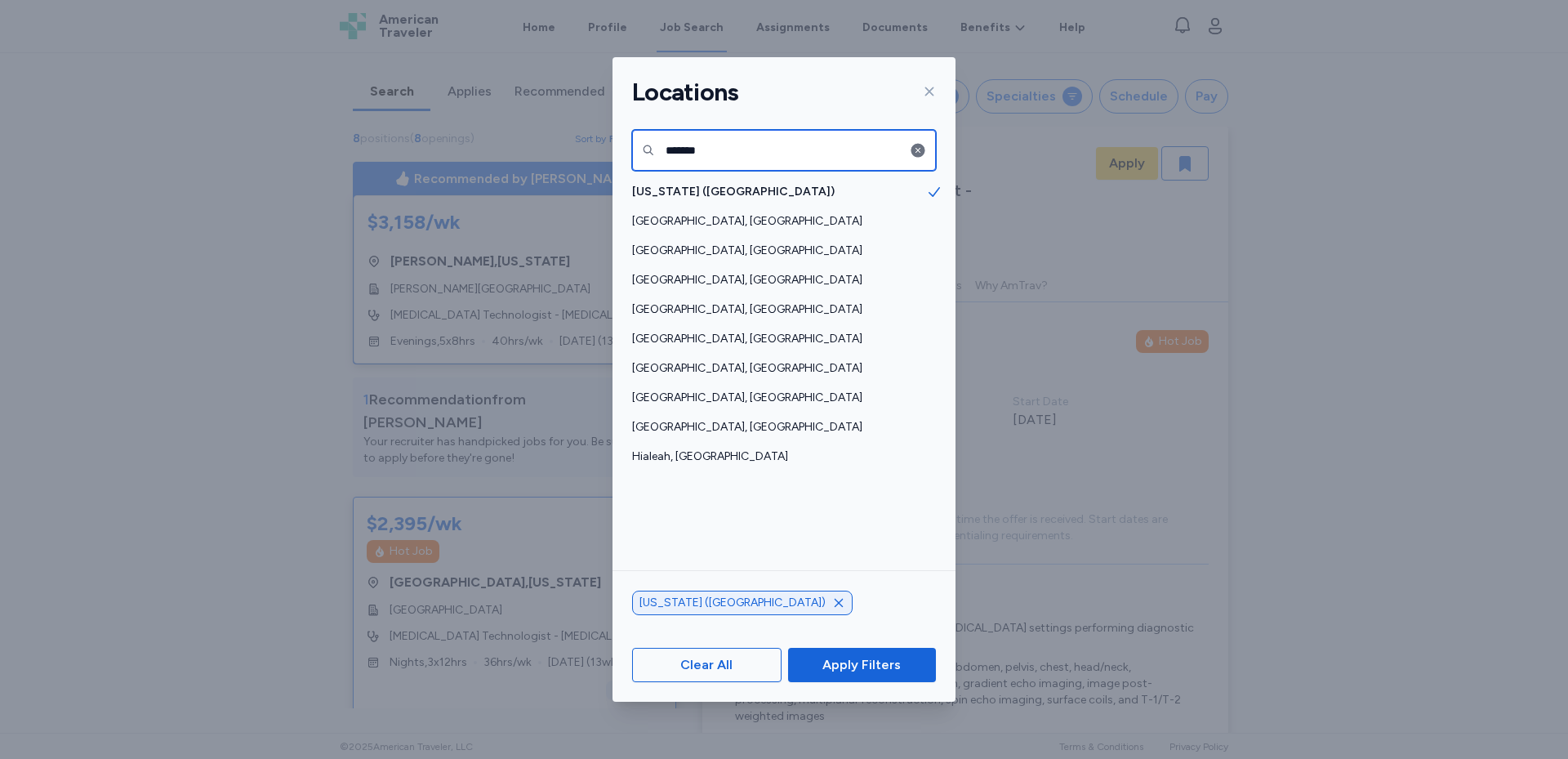
click at [737, 151] on input "*******" at bounding box center [784, 150] width 303 height 41
click at [916, 150] on icon "button" at bounding box center [918, 151] width 14 height 14
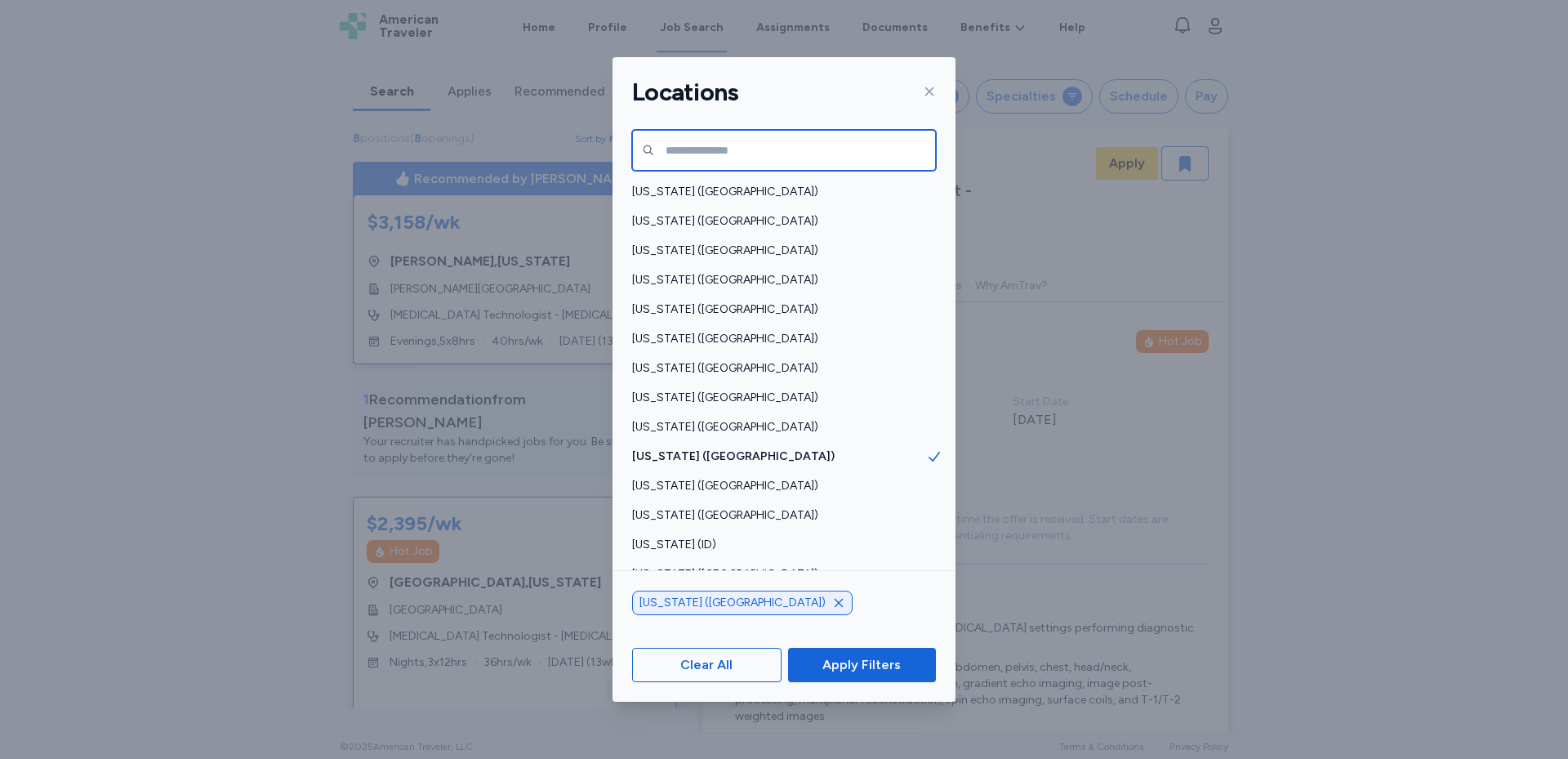
click at [796, 154] on input "text" at bounding box center [784, 150] width 303 height 41
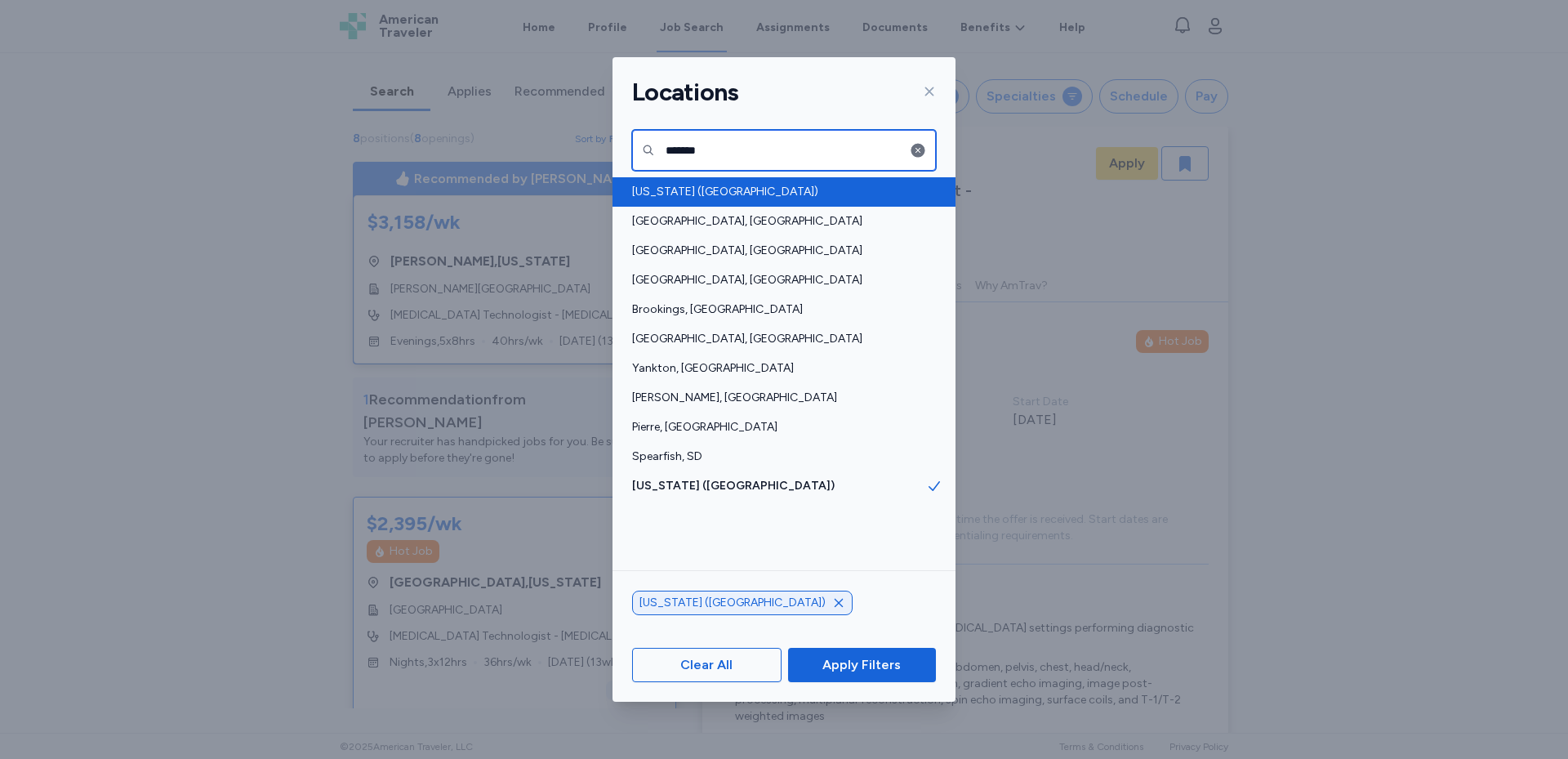
type input "*******"
click at [714, 194] on span "[US_STATE] ([GEOGRAPHIC_DATA])" at bounding box center [779, 191] width 294 height 16
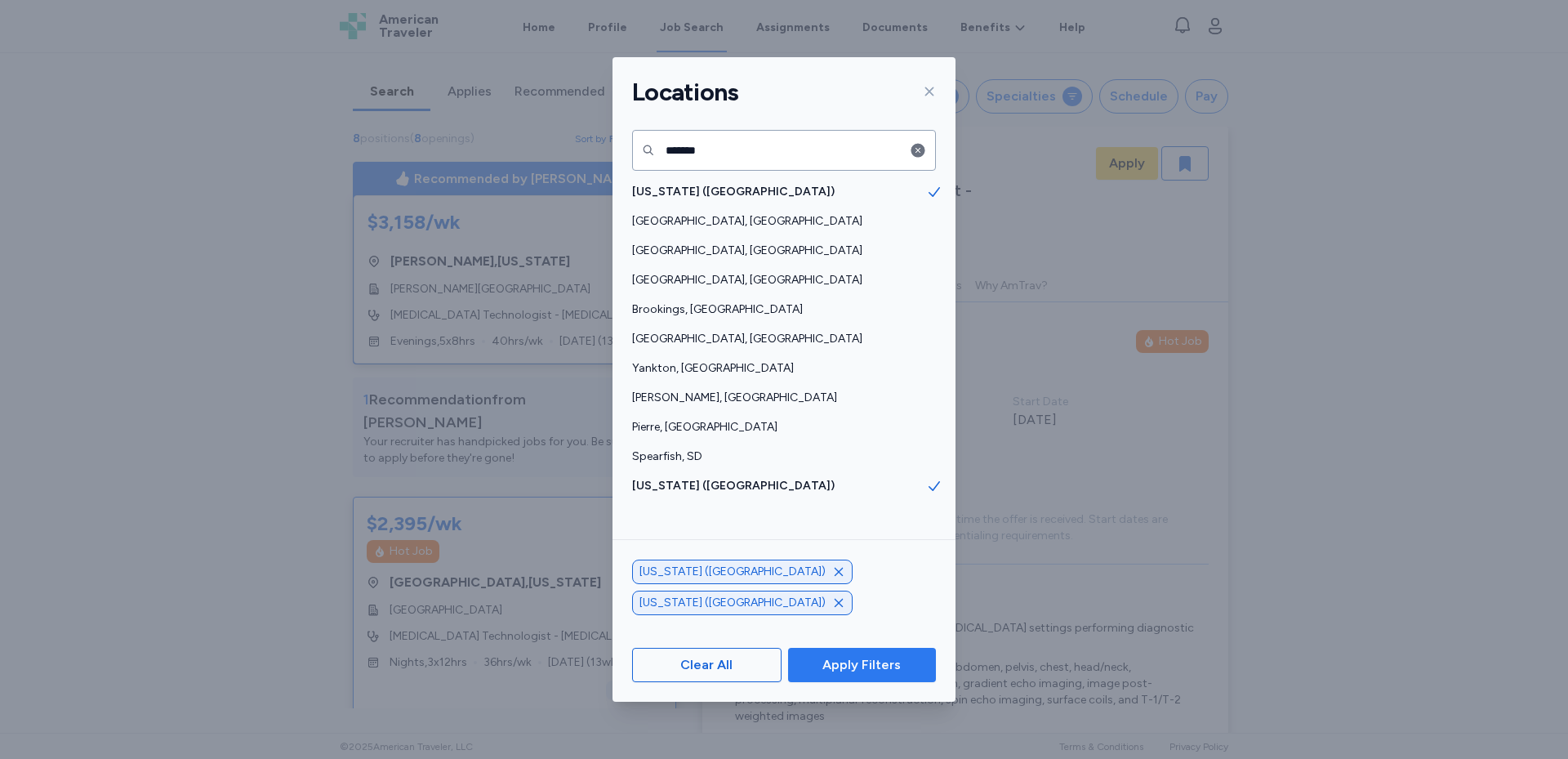
click at [853, 666] on span "Apply Filters" at bounding box center [861, 665] width 78 height 20
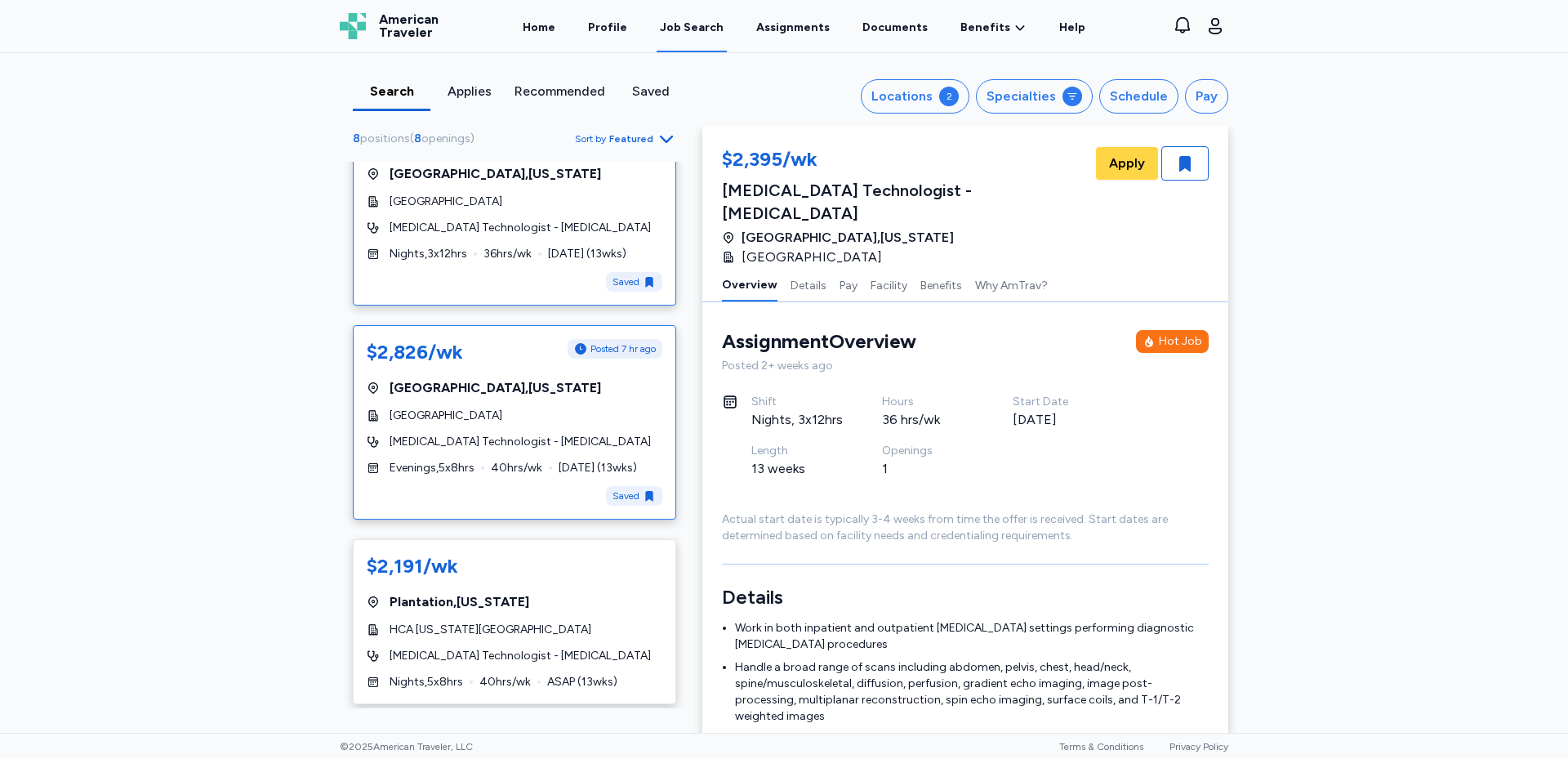
scroll to position [245, 0]
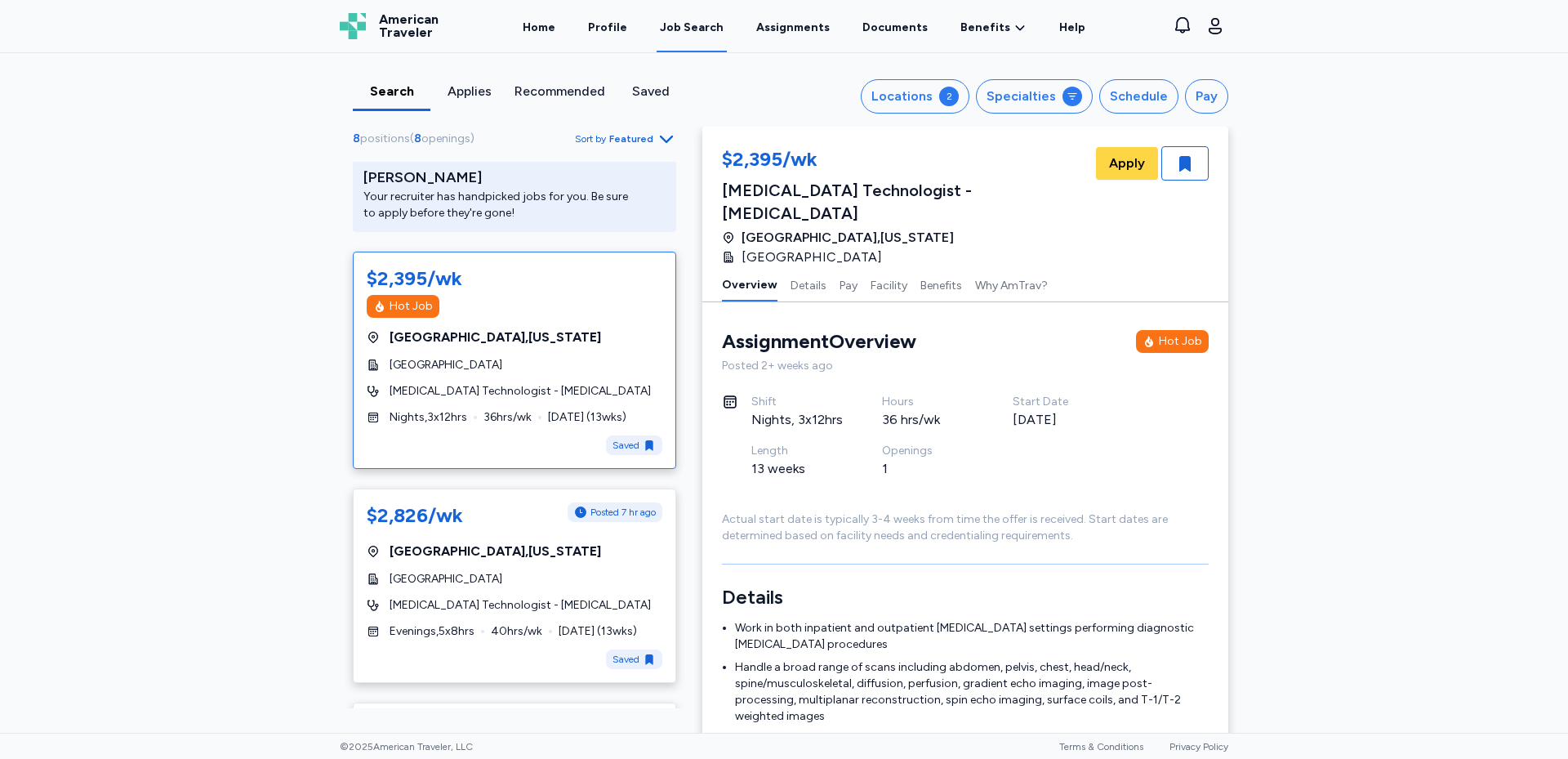
click at [477, 383] on span "[MEDICAL_DATA] Technologist - [MEDICAL_DATA]" at bounding box center [520, 391] width 261 height 16
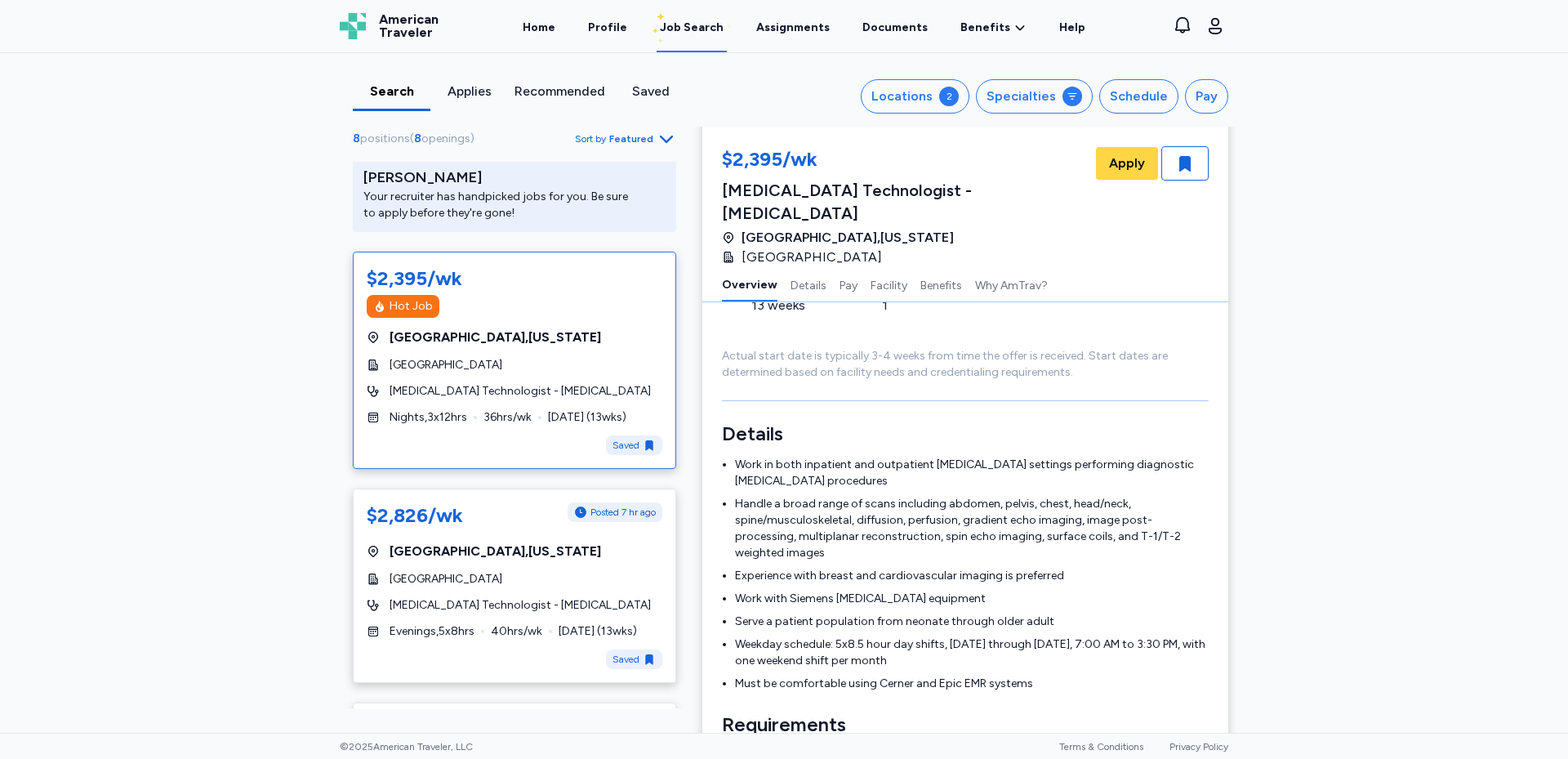
scroll to position [0, 0]
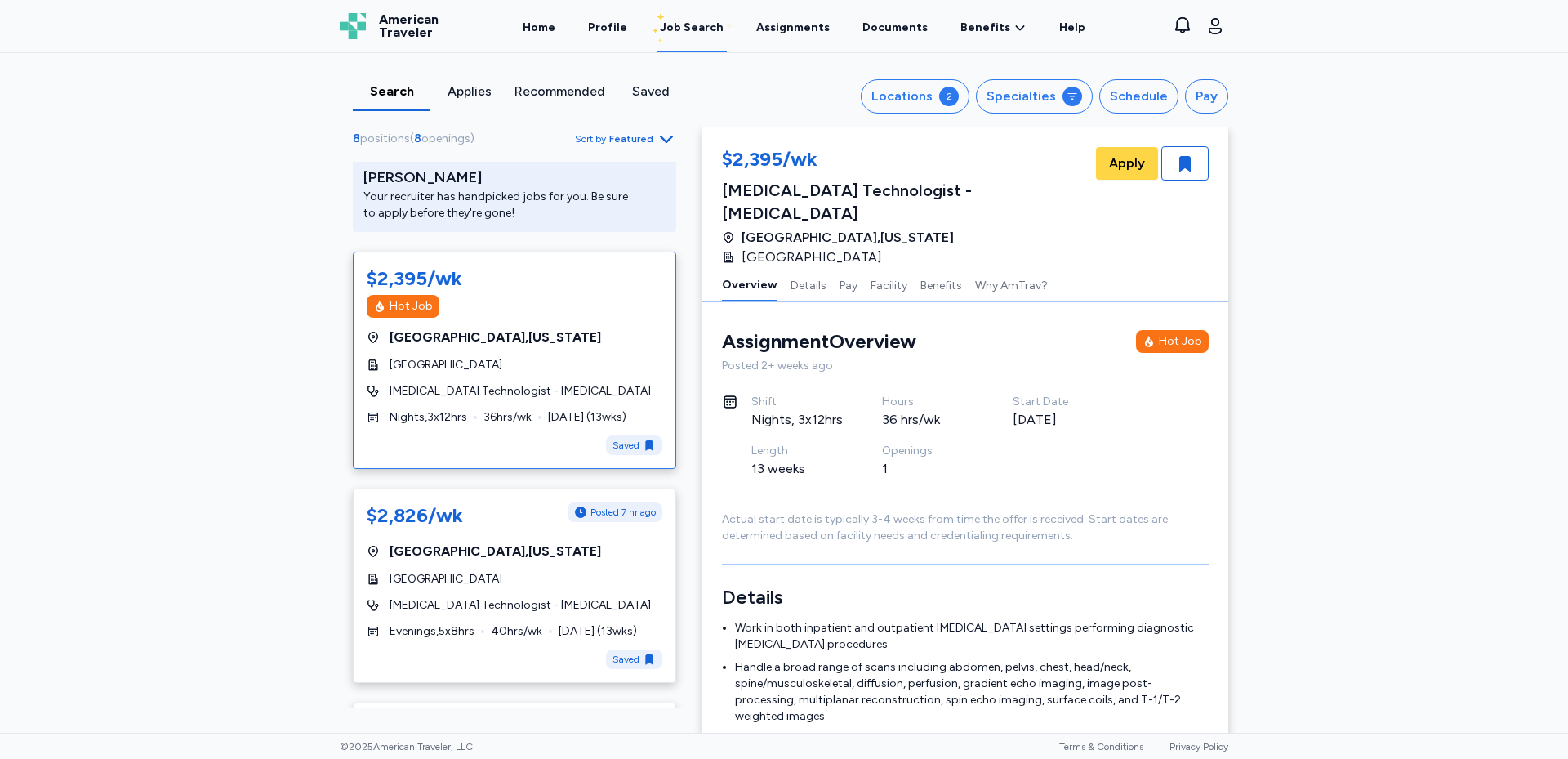
drag, startPoint x: 925, startPoint y: 445, endPoint x: 1343, endPoint y: 210, distance: 479.5
click at [1343, 210] on div "Search Applies Recommended Saved Locations 2 Specialties Schedule Pay 8 positio…" at bounding box center [784, 393] width 1568 height 680
